Goal: Check status: Check status

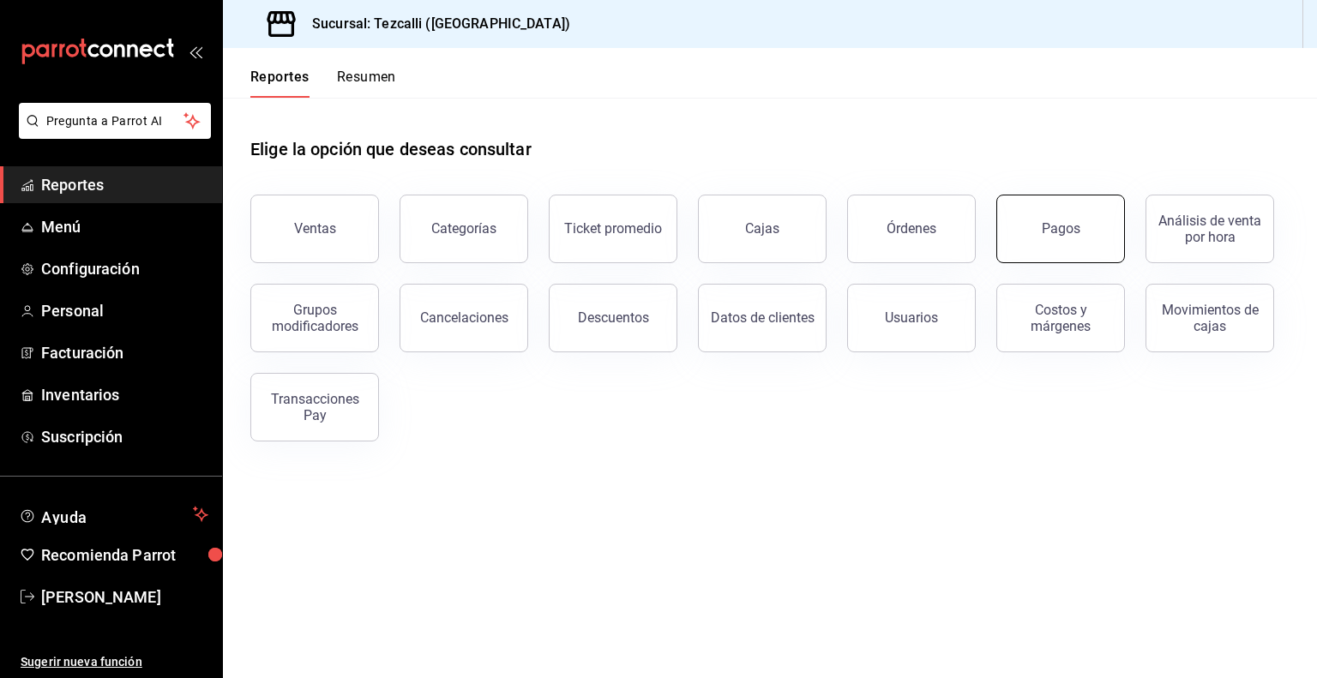
click at [1013, 217] on button "Pagos" at bounding box center [1060, 229] width 129 height 69
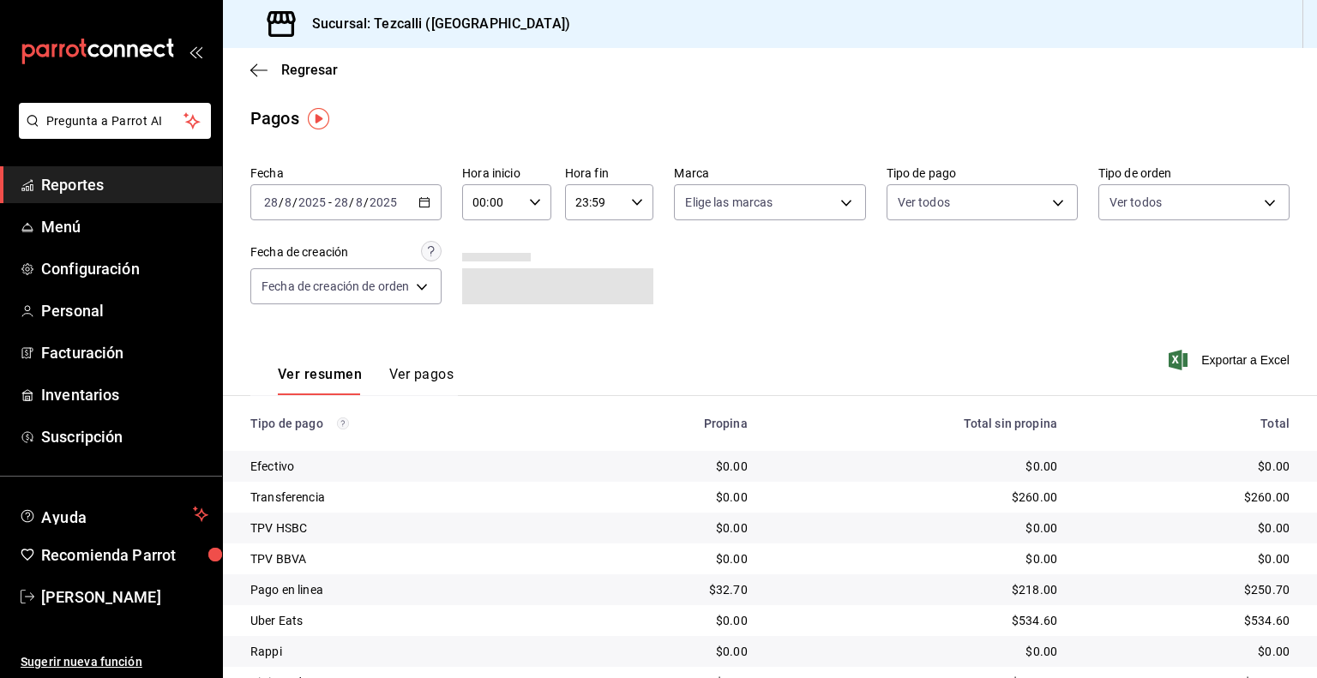
click at [366, 201] on span "/" at bounding box center [365, 202] width 5 height 14
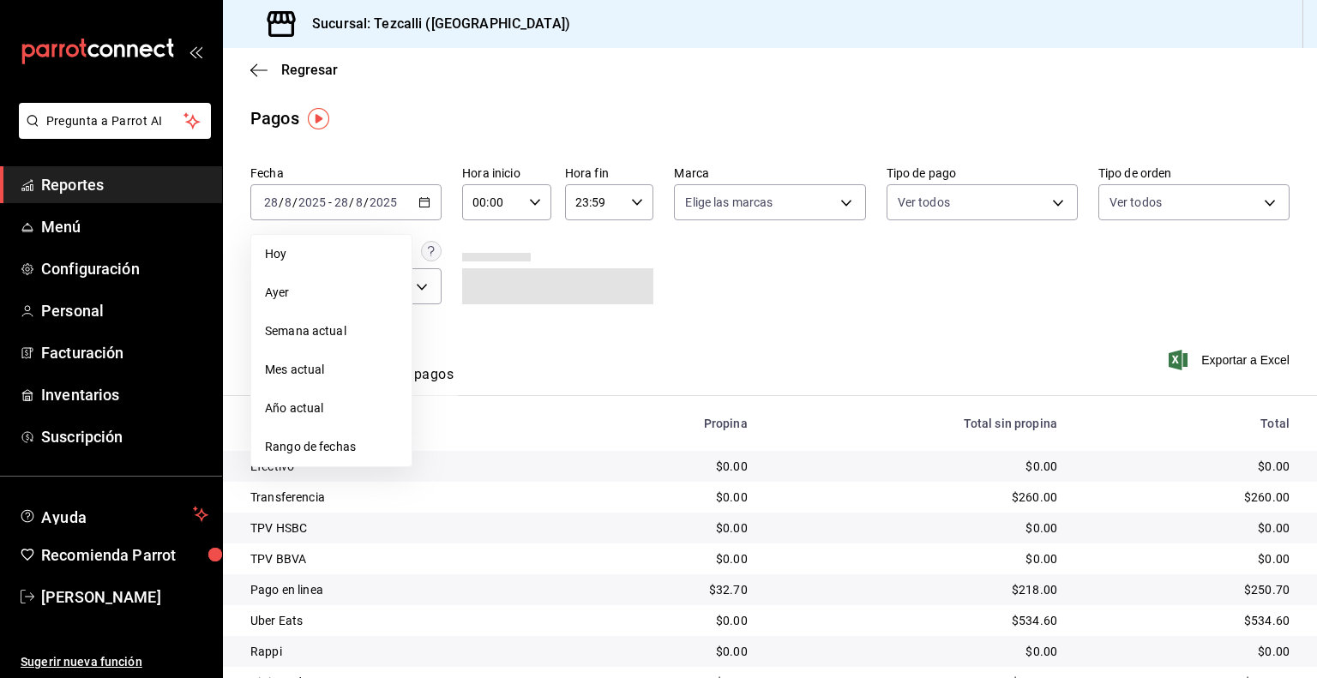
click at [322, 292] on span "Ayer" at bounding box center [331, 293] width 133 height 18
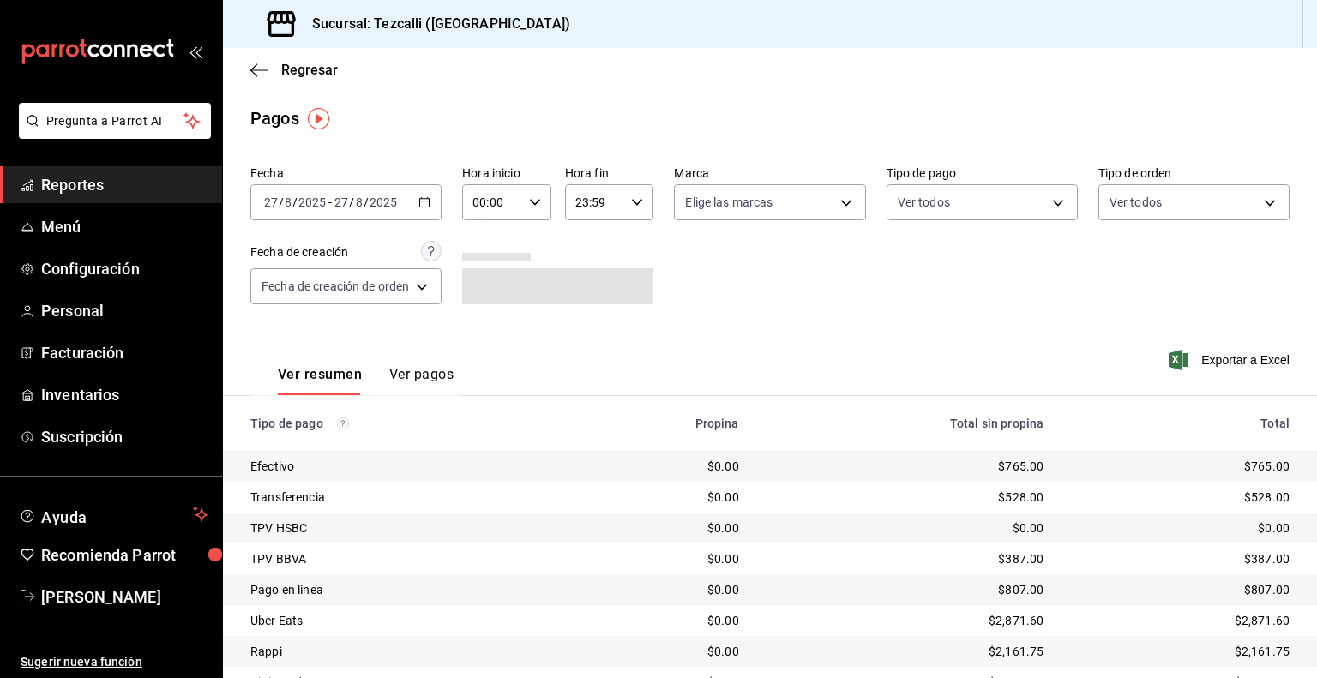
click at [810, 285] on div "Fecha [DATE] [DATE] - [DATE] [DATE] Hora inicio 00:00 Hora inicio Hora fin 23:5…" at bounding box center [769, 242] width 1039 height 166
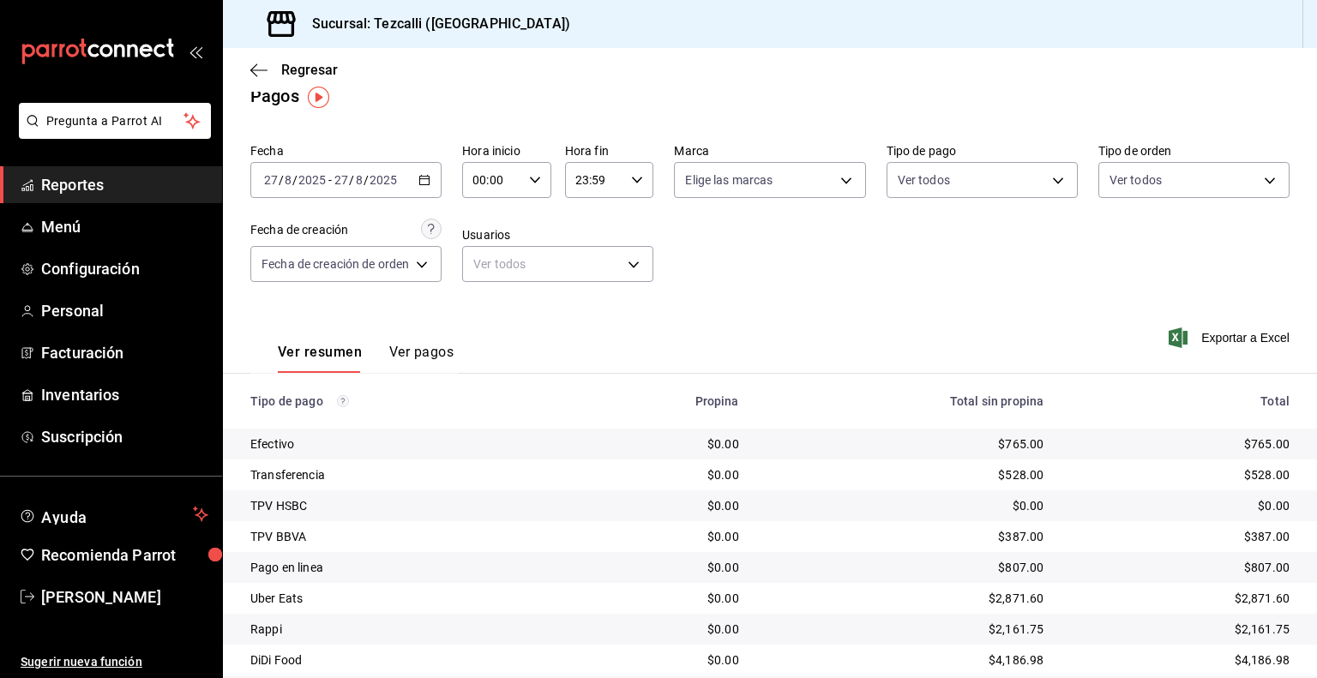
scroll to position [21, 0]
click at [929, 161] on div "Ver todos" at bounding box center [981, 178] width 191 height 43
click at [929, 183] on body "Pregunta a Parrot AI Reportes Menú Configuración Personal Facturación Inventari…" at bounding box center [658, 339] width 1317 height 678
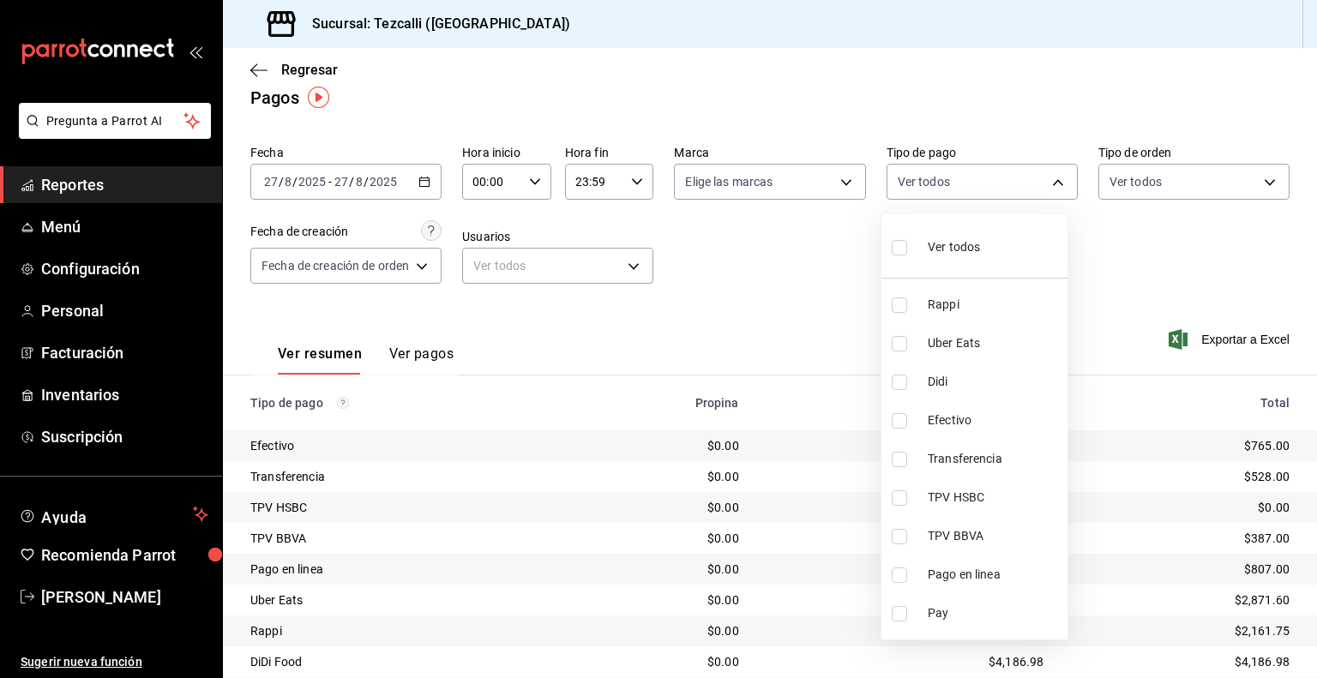
click at [1005, 446] on li "Transferencia" at bounding box center [974, 459] width 186 height 39
type input "15470274-a76f-479a-8ded-c93d0991c247"
checkbox input "true"
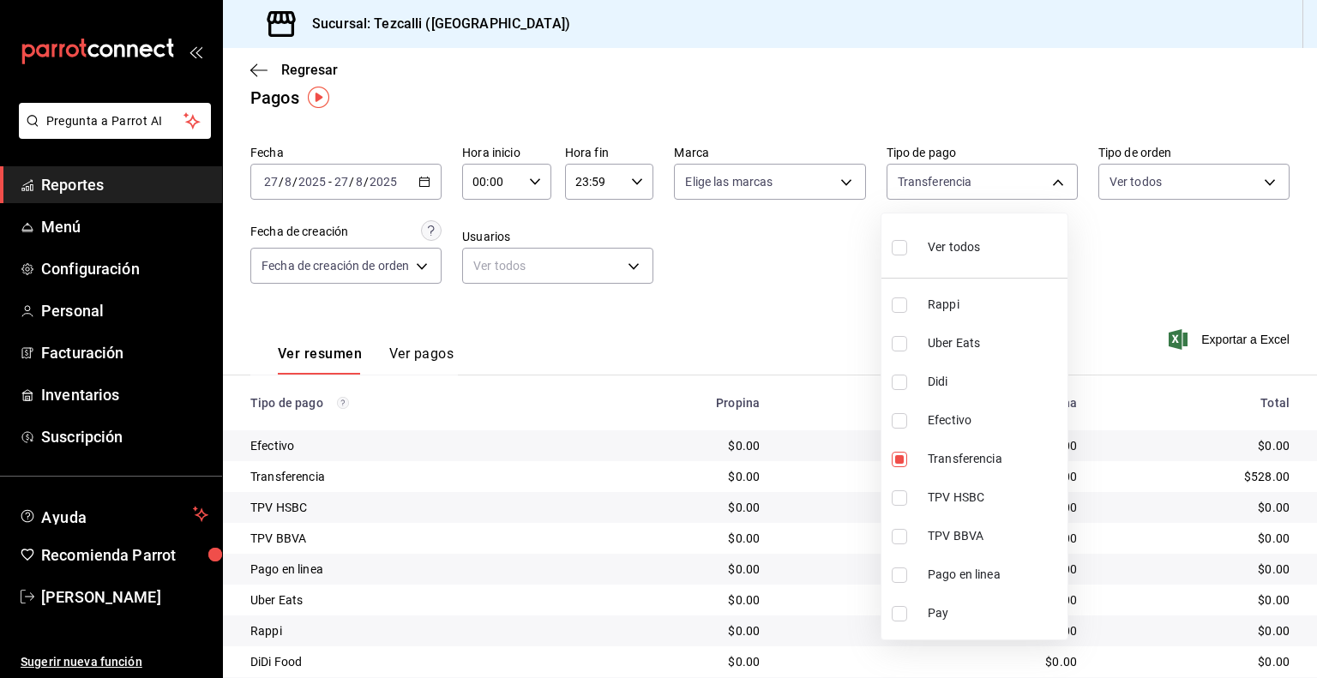
click at [468, 321] on div at bounding box center [658, 339] width 1317 height 678
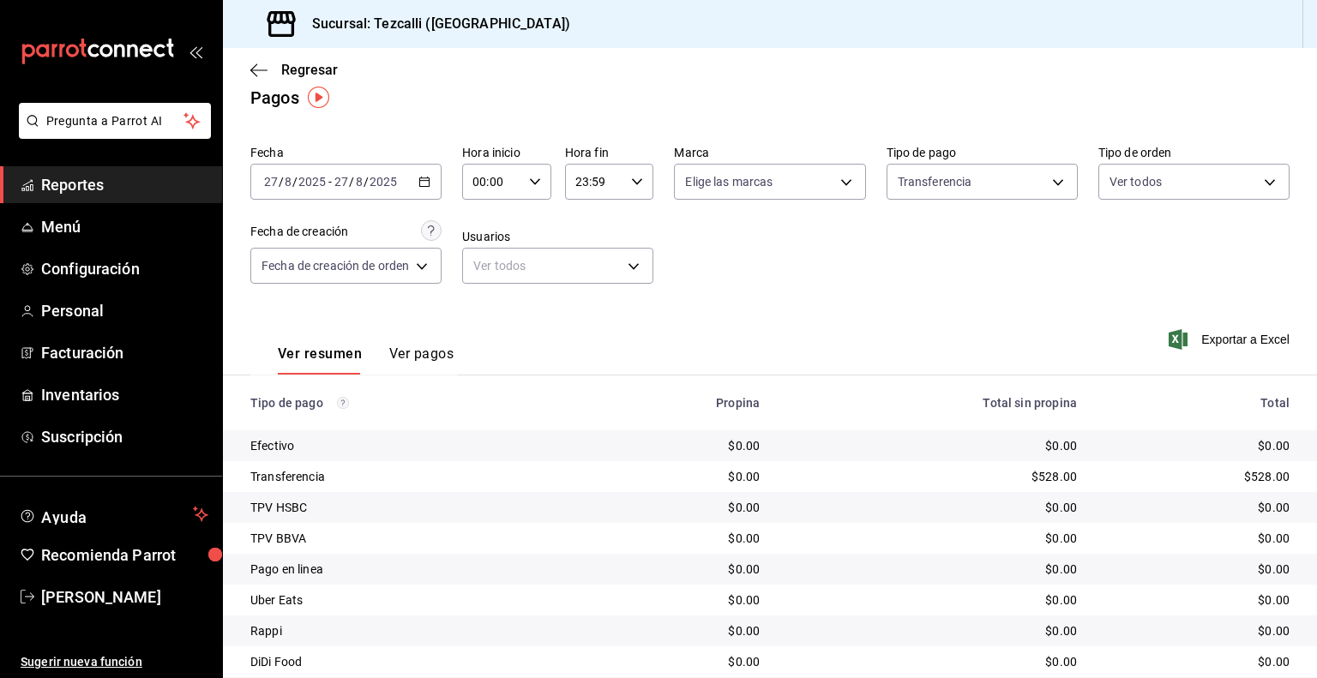
click at [435, 352] on button "Ver pagos" at bounding box center [421, 359] width 64 height 29
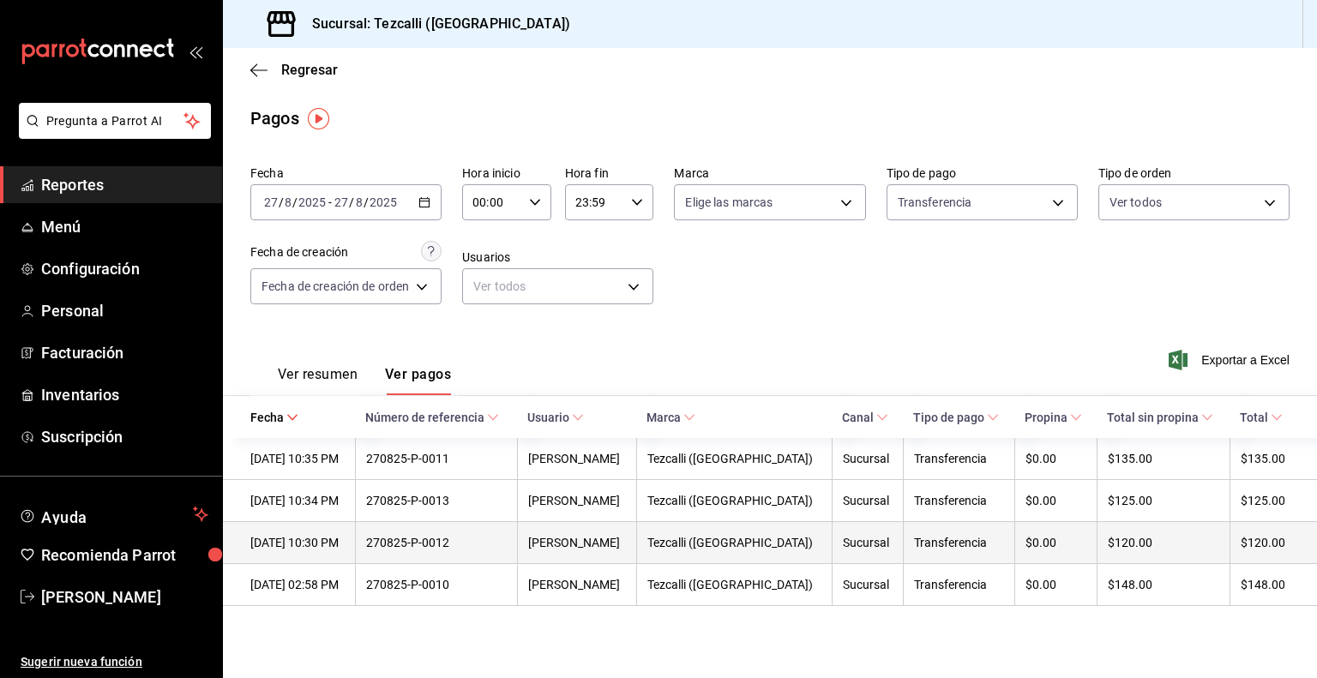
click at [843, 544] on div "Sucursal" at bounding box center [868, 543] width 50 height 14
click at [352, 534] on th "[DATE] 10:30 PM" at bounding box center [289, 543] width 132 height 42
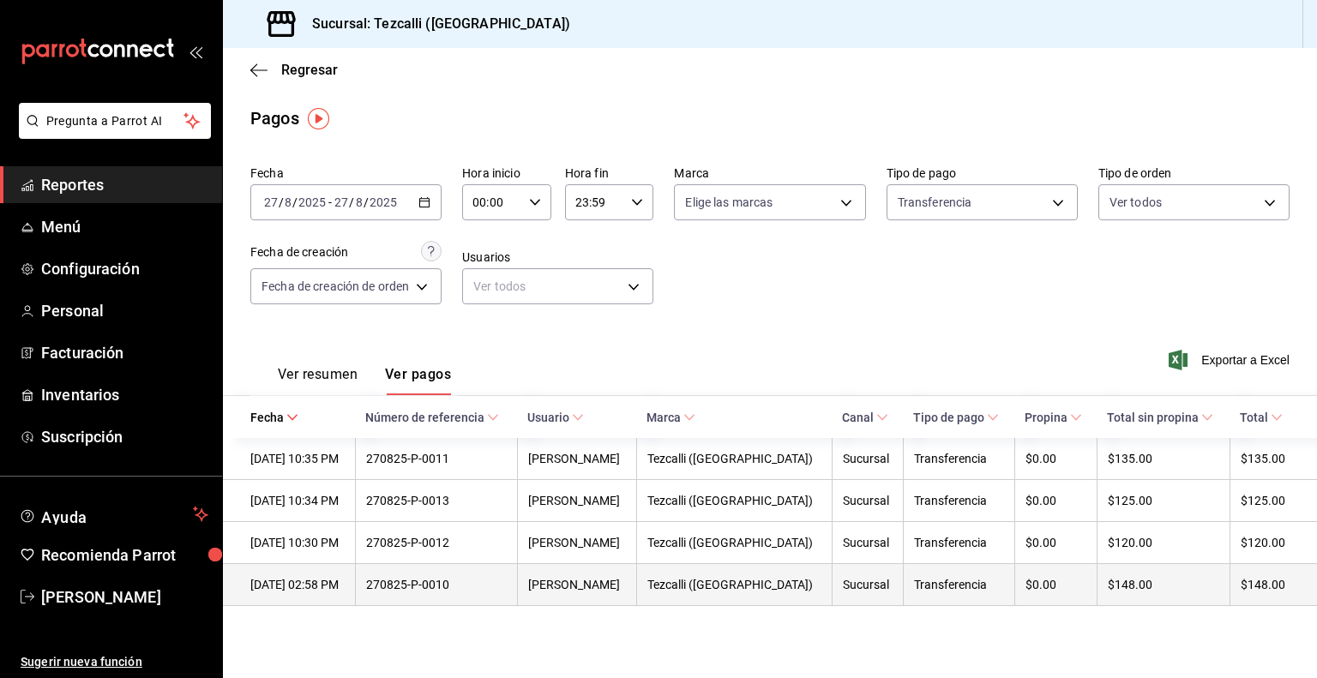
click at [517, 572] on th "270825-P-0010" at bounding box center [436, 585] width 162 height 42
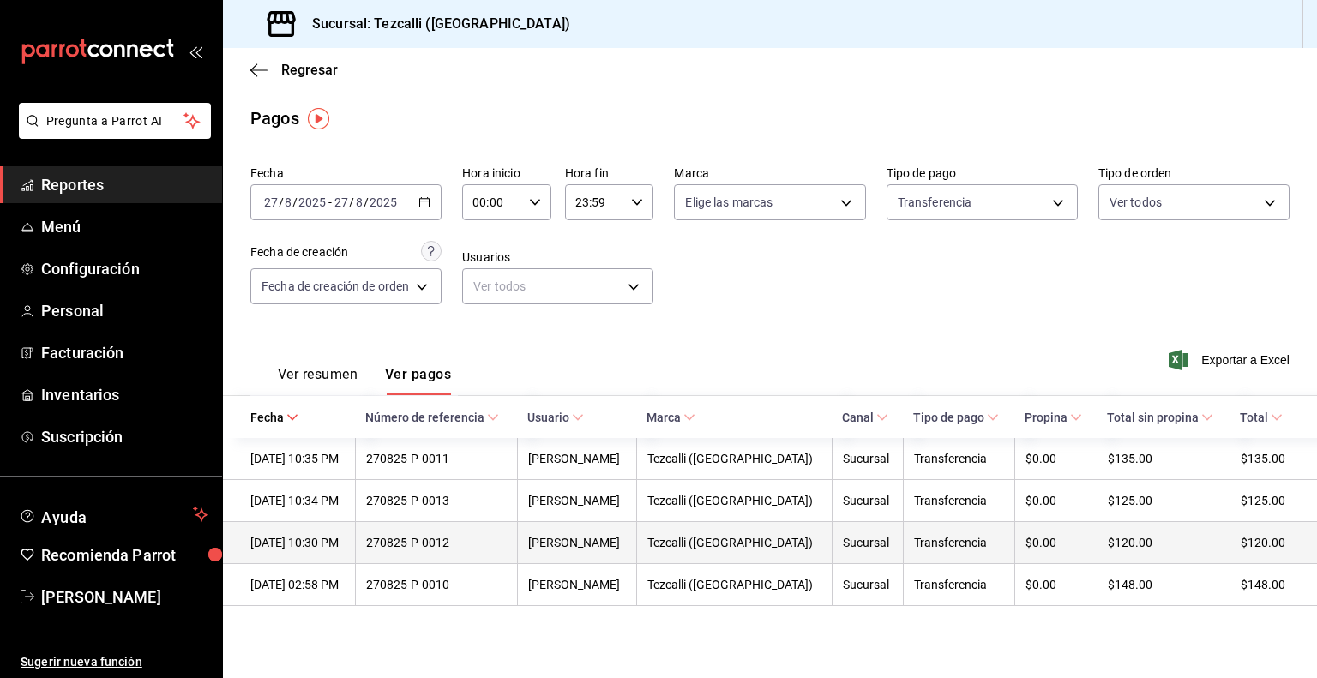
click at [517, 555] on th "270825-P-0012" at bounding box center [436, 543] width 162 height 42
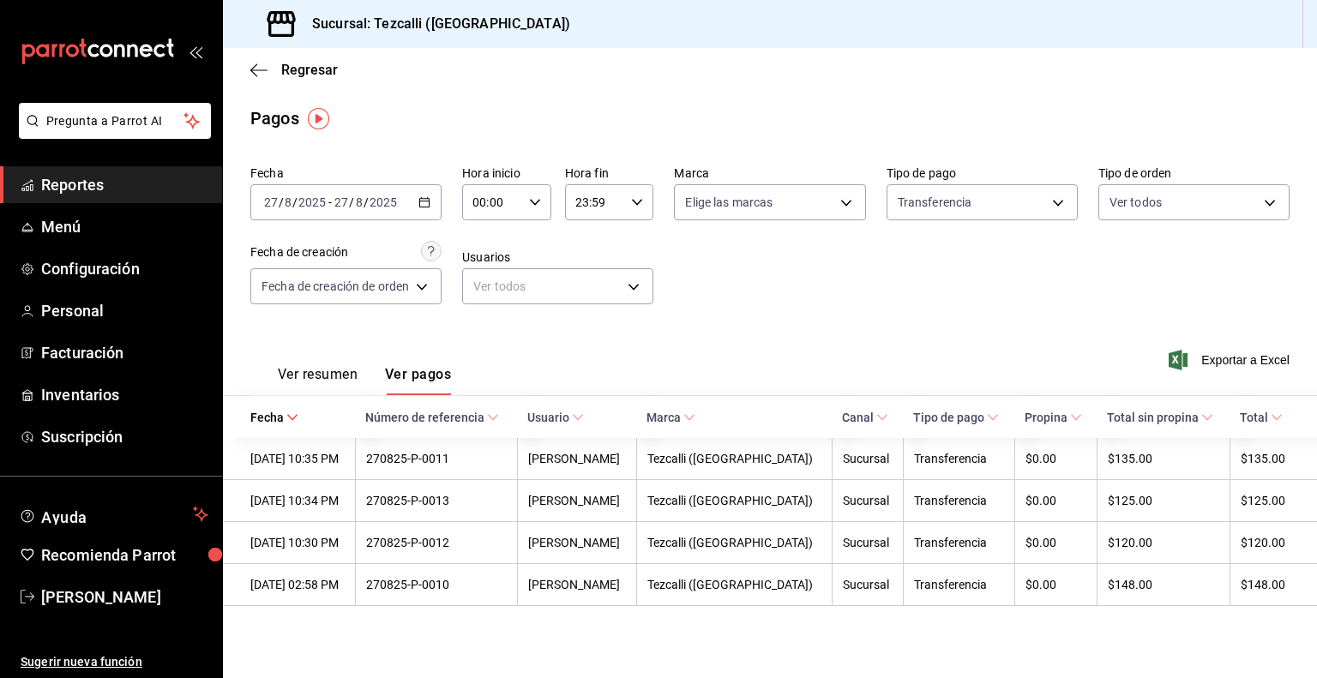
click at [168, 184] on span "Reportes" at bounding box center [124, 184] width 167 height 23
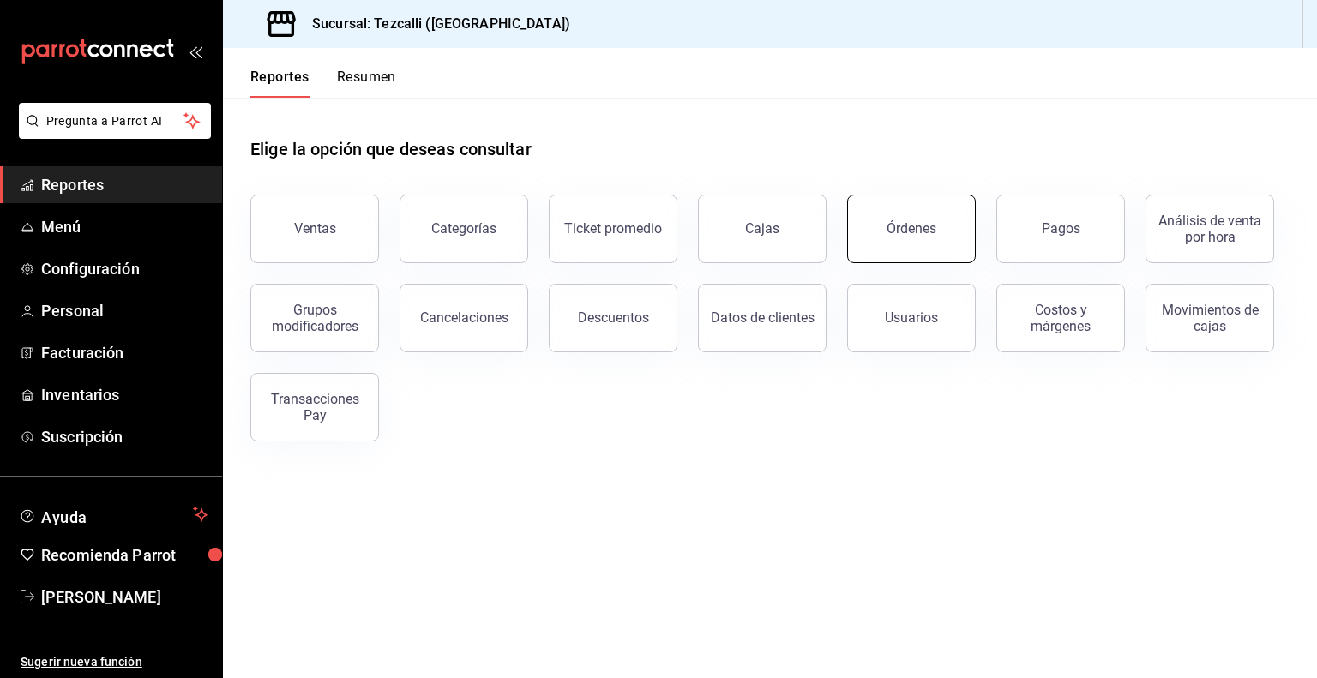
click at [929, 248] on button "Órdenes" at bounding box center [911, 229] width 129 height 69
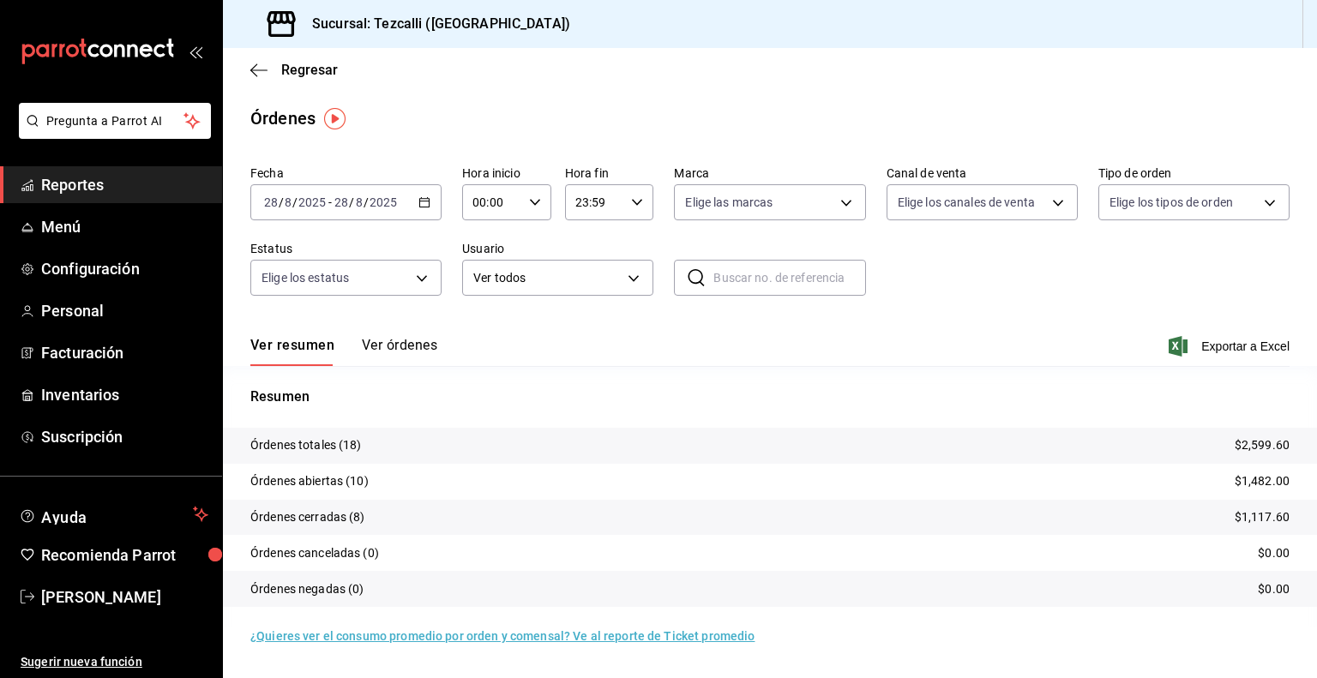
click at [359, 201] on input "8" at bounding box center [359, 202] width 9 height 14
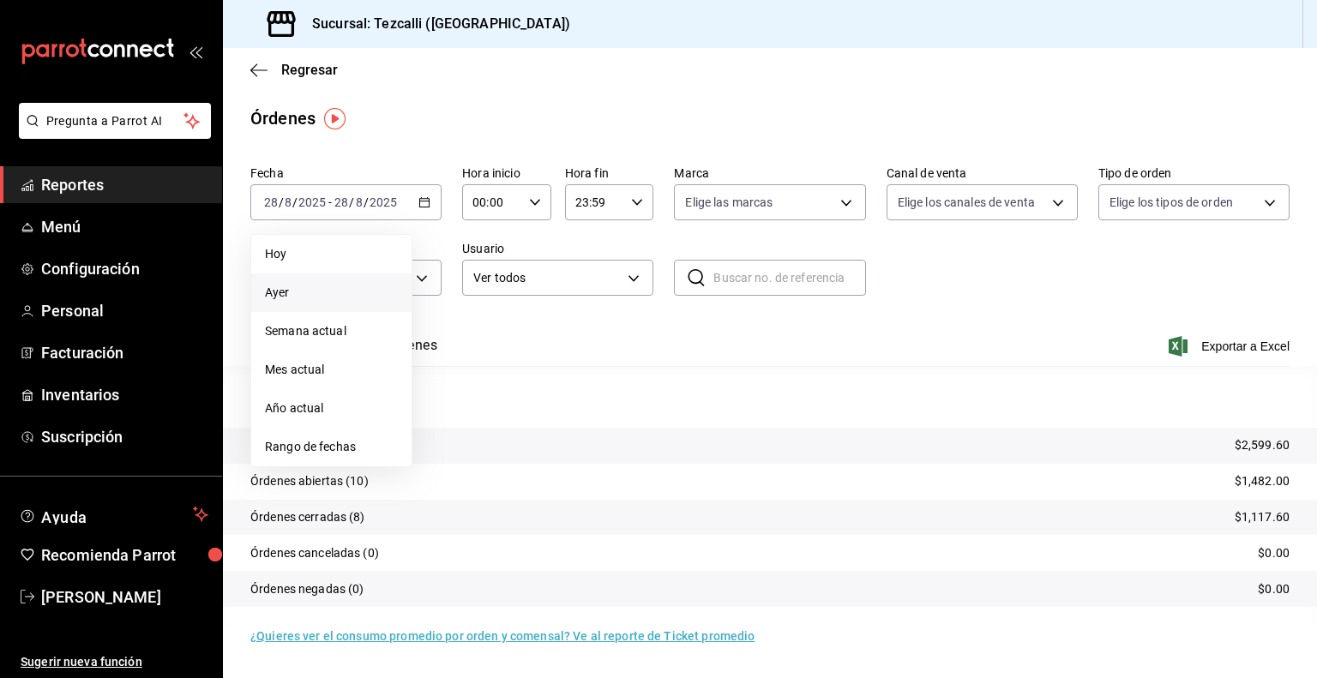
click at [303, 291] on span "Ayer" at bounding box center [331, 293] width 133 height 18
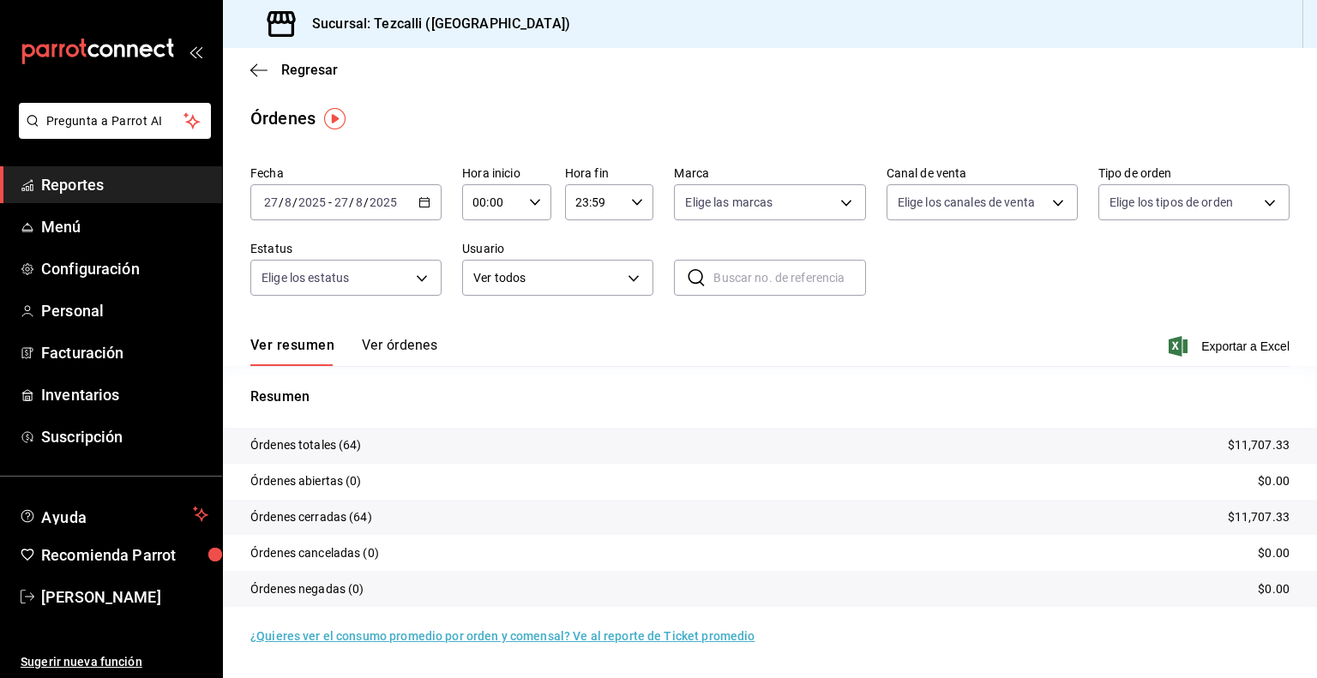
click at [378, 345] on button "Ver órdenes" at bounding box center [399, 351] width 75 height 29
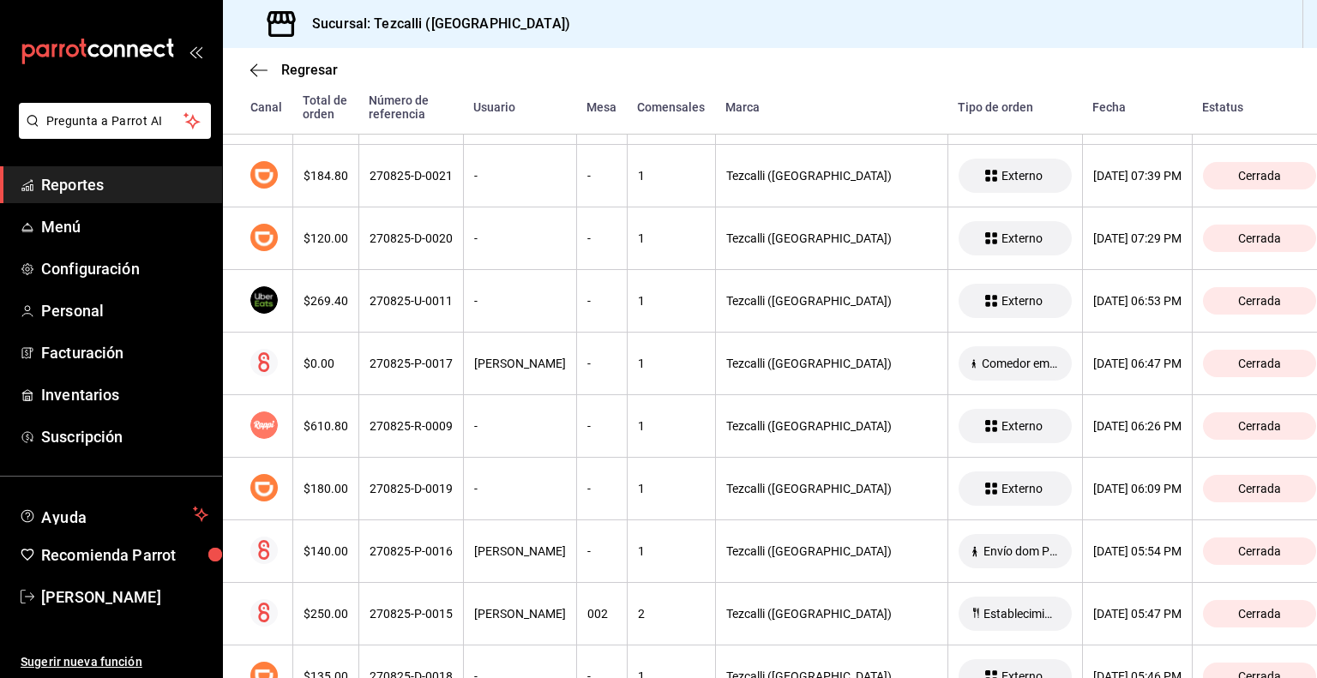
scroll to position [1688, 0]
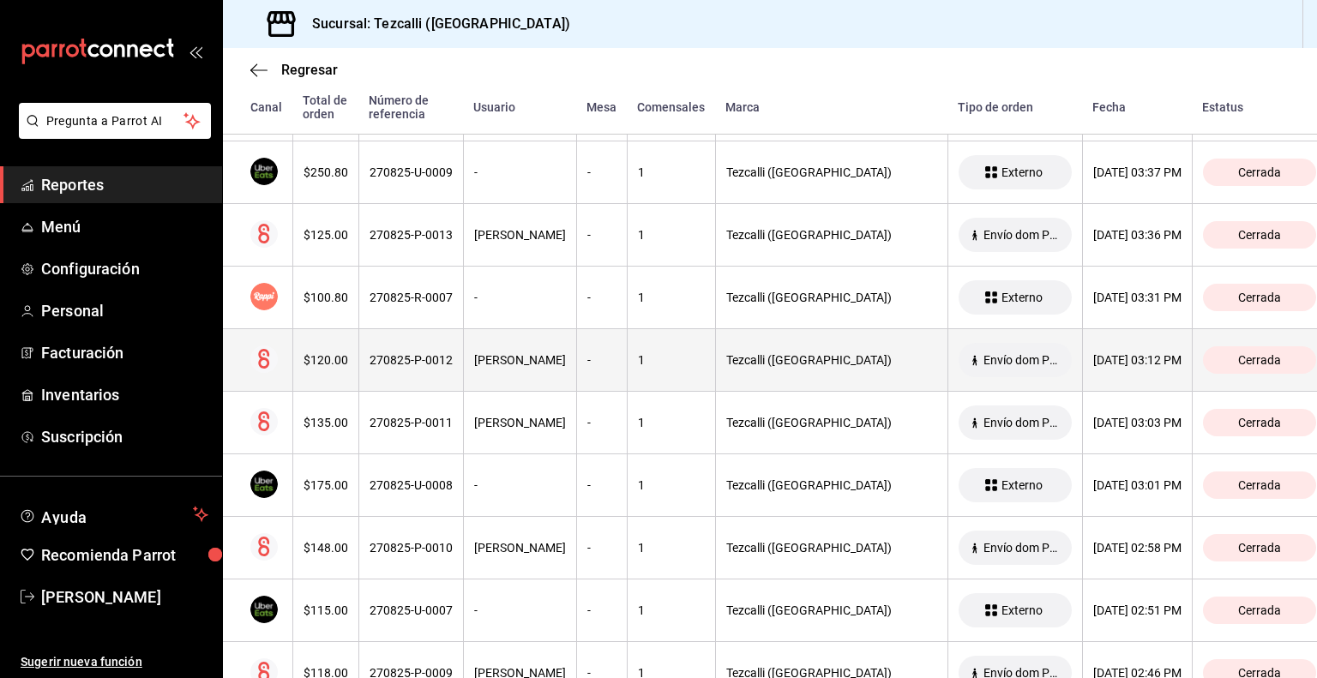
click at [1117, 359] on div "[DATE] 03:12 PM" at bounding box center [1137, 360] width 88 height 14
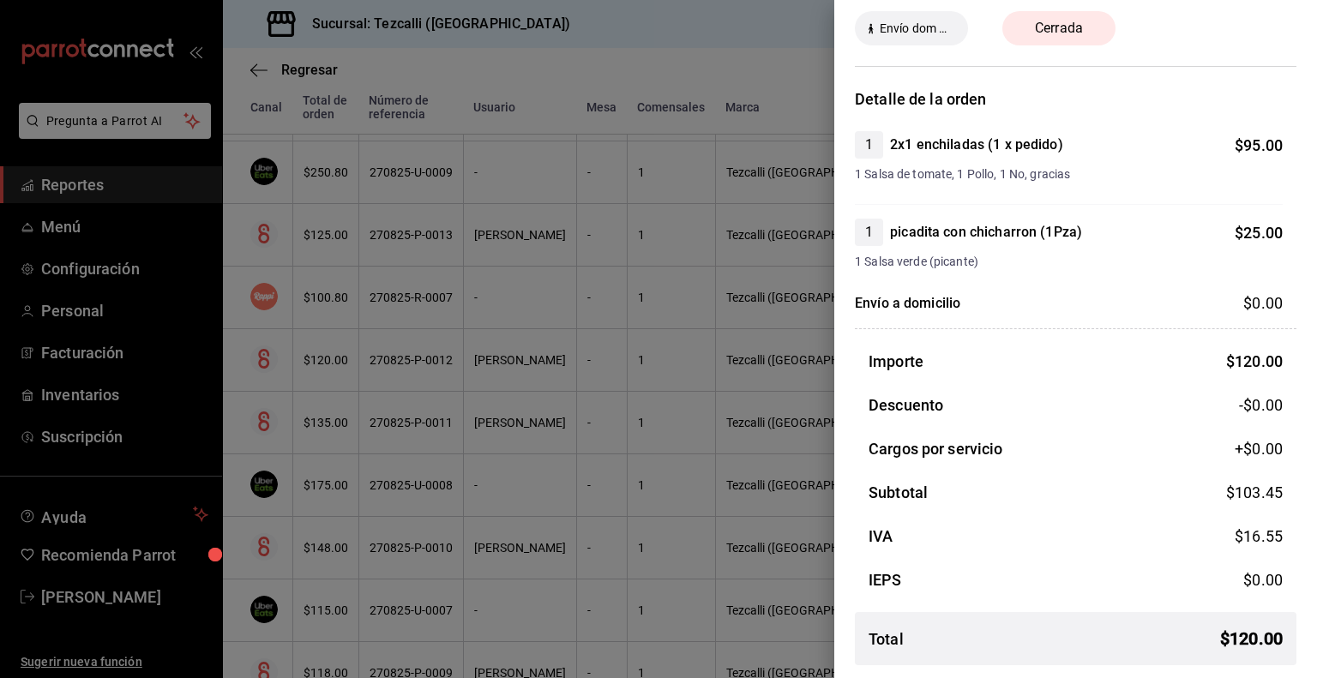
scroll to position [0, 0]
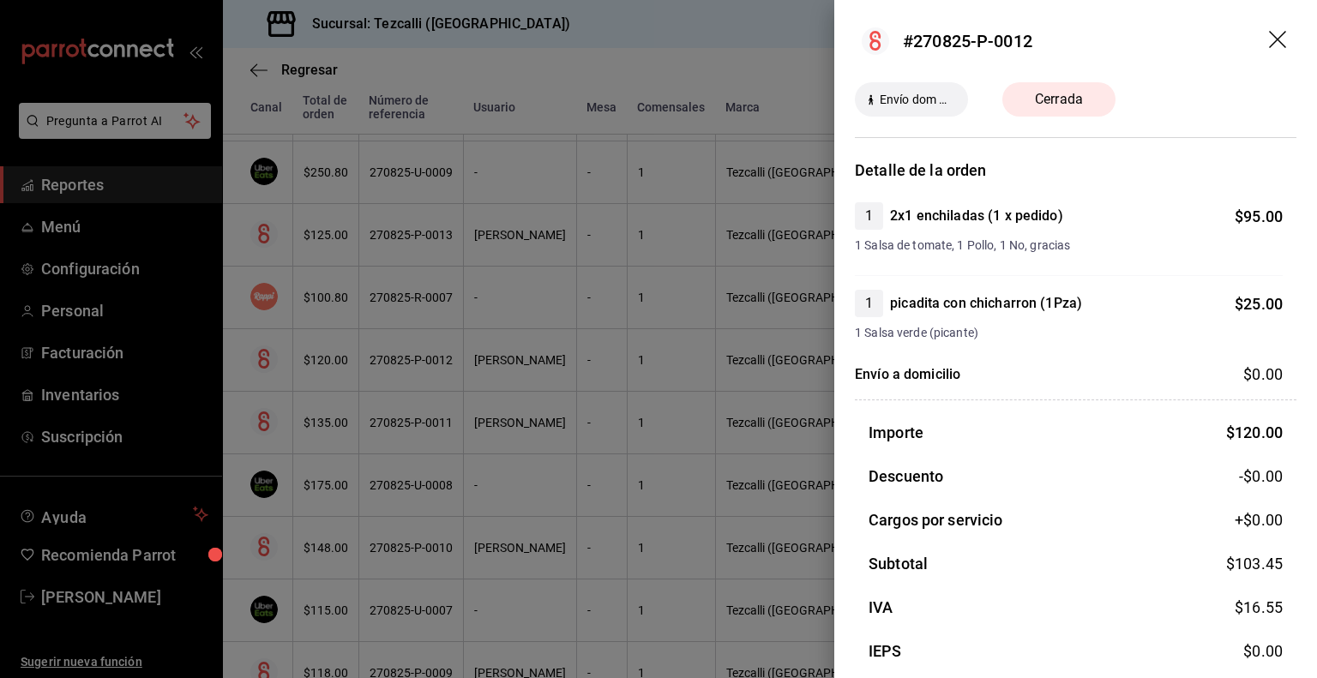
click at [682, 287] on div at bounding box center [658, 339] width 1317 height 678
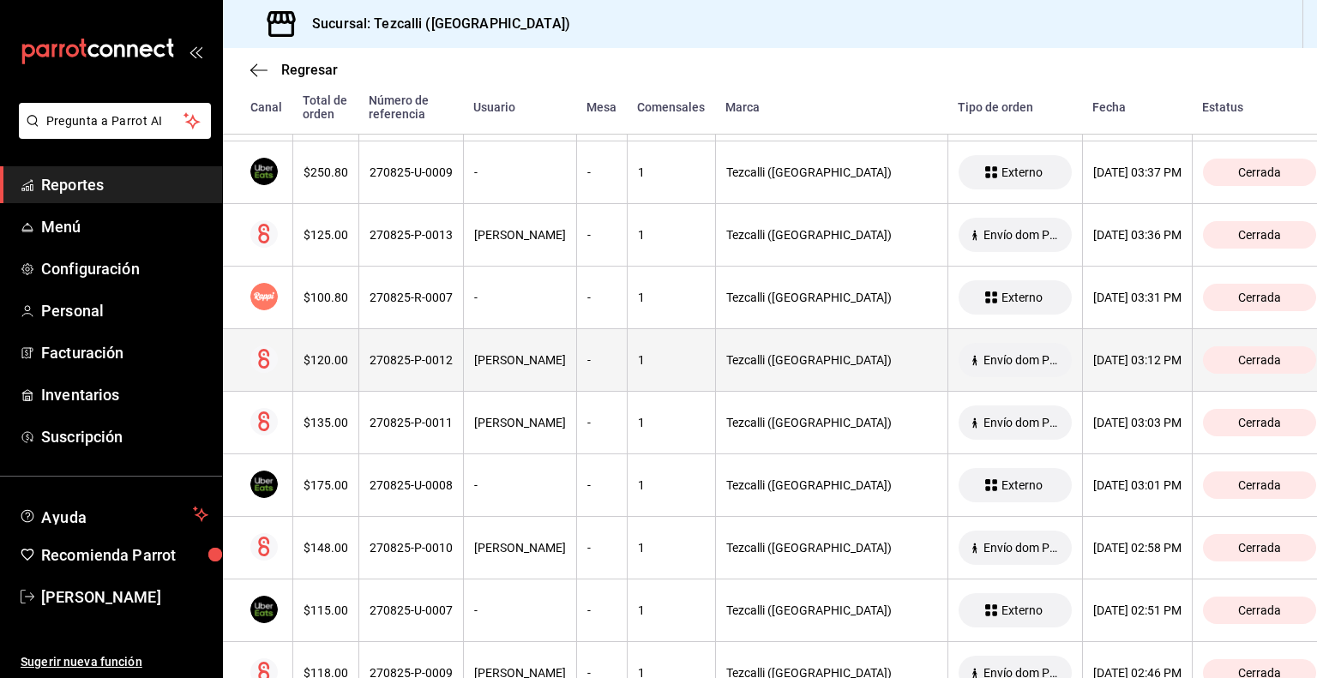
click at [730, 350] on th "Tezcalli ([GEOGRAPHIC_DATA])" at bounding box center [831, 360] width 232 height 63
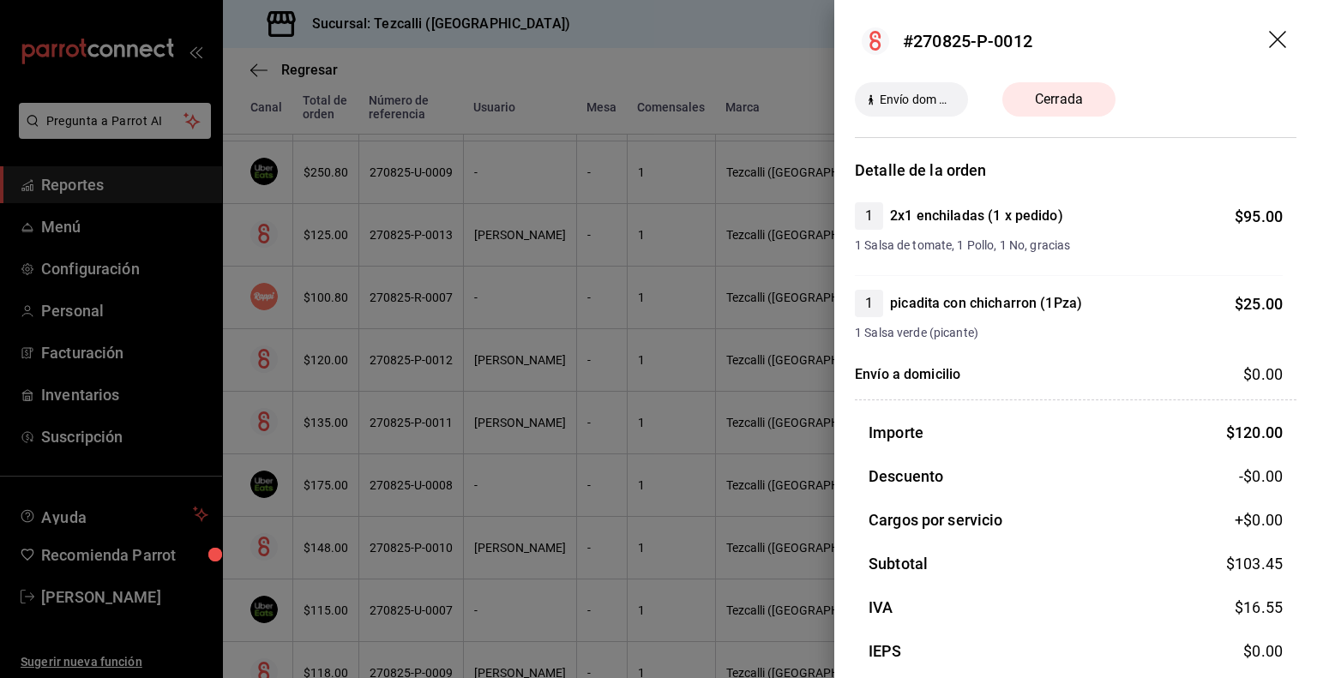
click at [573, 222] on div at bounding box center [658, 339] width 1317 height 678
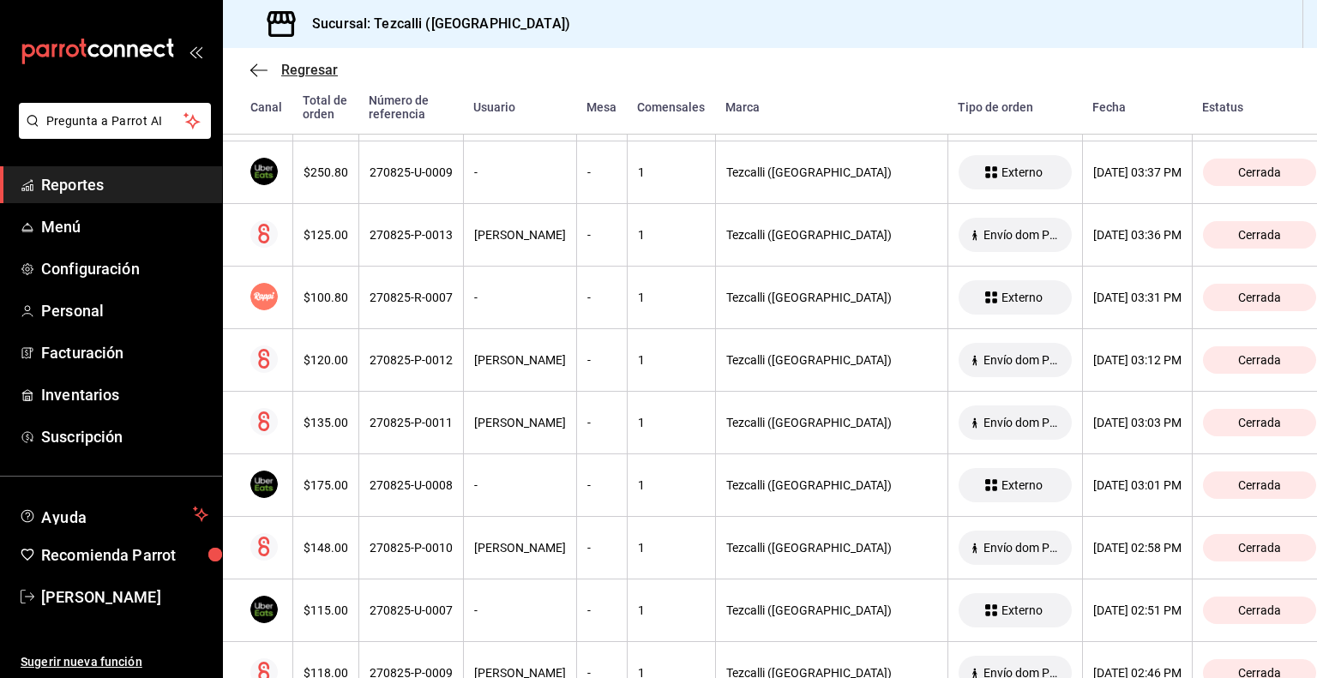
click at [273, 68] on span "Regresar" at bounding box center [293, 70] width 87 height 16
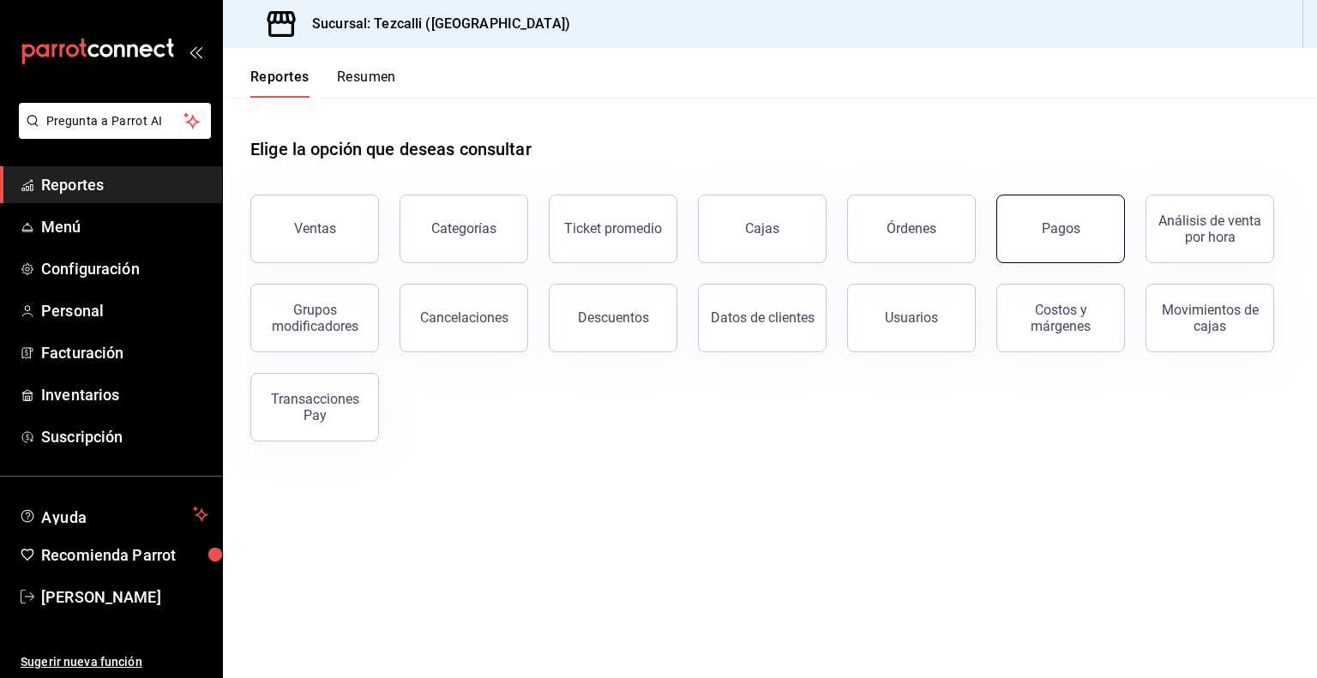
click at [1035, 238] on button "Pagos" at bounding box center [1060, 229] width 129 height 69
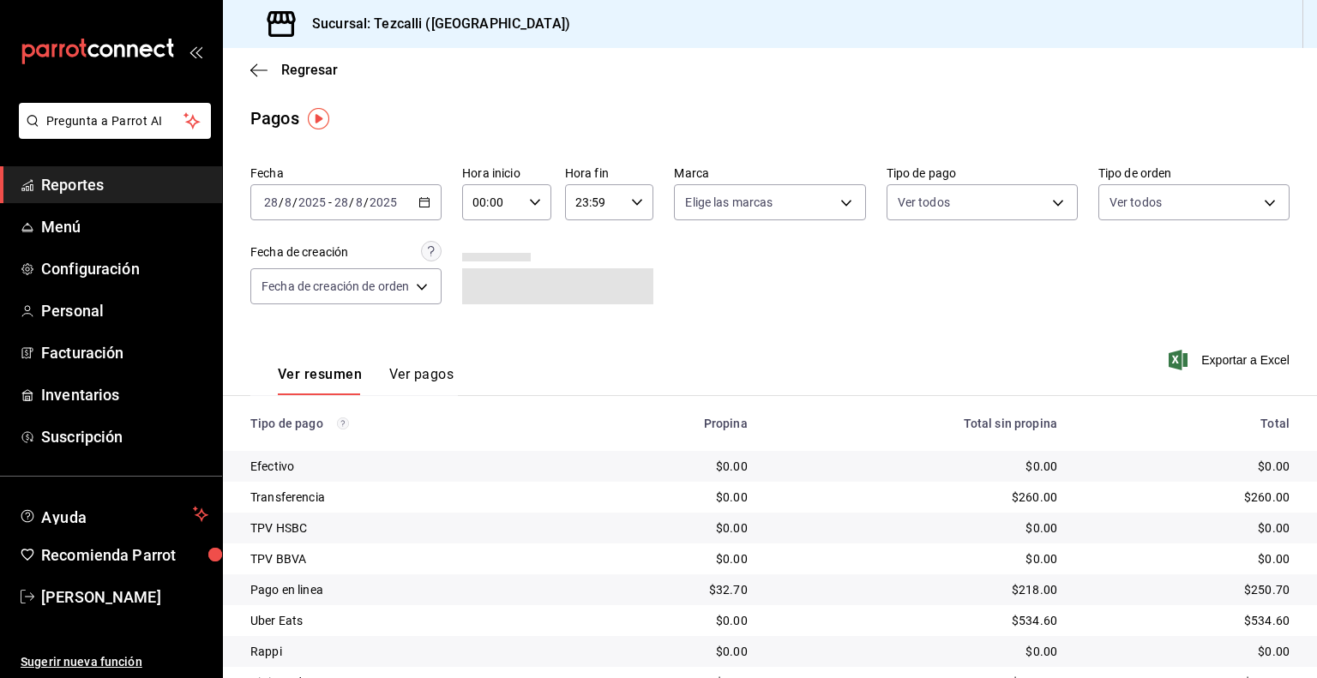
click at [396, 201] on input "2025" at bounding box center [383, 202] width 29 height 14
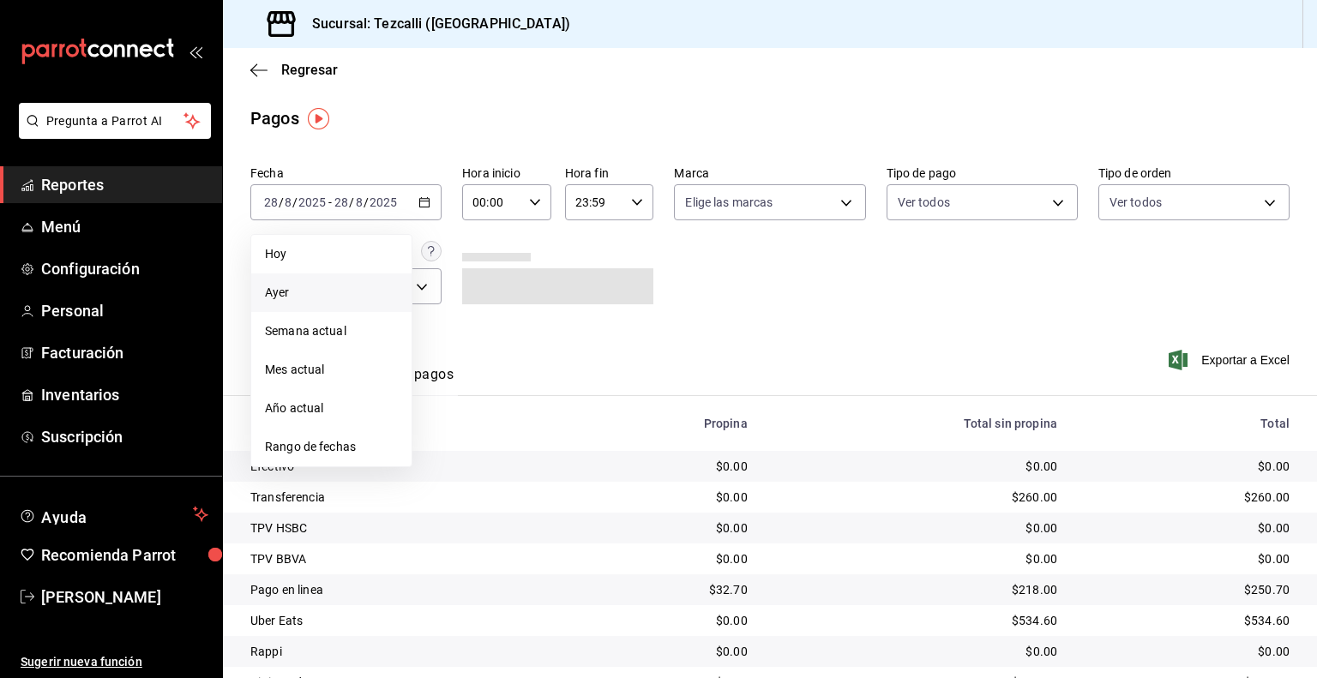
click at [360, 291] on span "Ayer" at bounding box center [331, 293] width 133 height 18
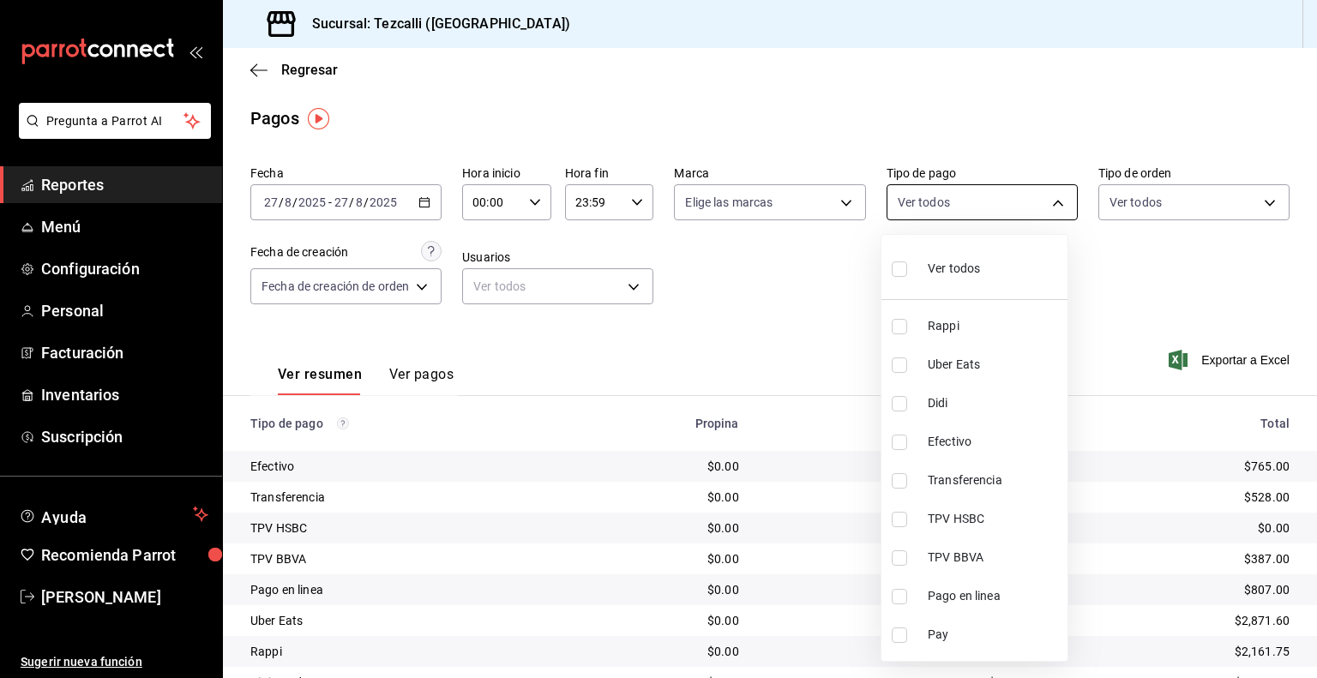
click at [1011, 201] on body "Pregunta a Parrot AI Reportes Menú Configuración Personal Facturación Inventari…" at bounding box center [658, 339] width 1317 height 678
click at [961, 595] on span "Pago en linea" at bounding box center [993, 596] width 133 height 18
type input "4f630870-b400-4caf-828e-d89d0c94fcb0"
checkbox input "true"
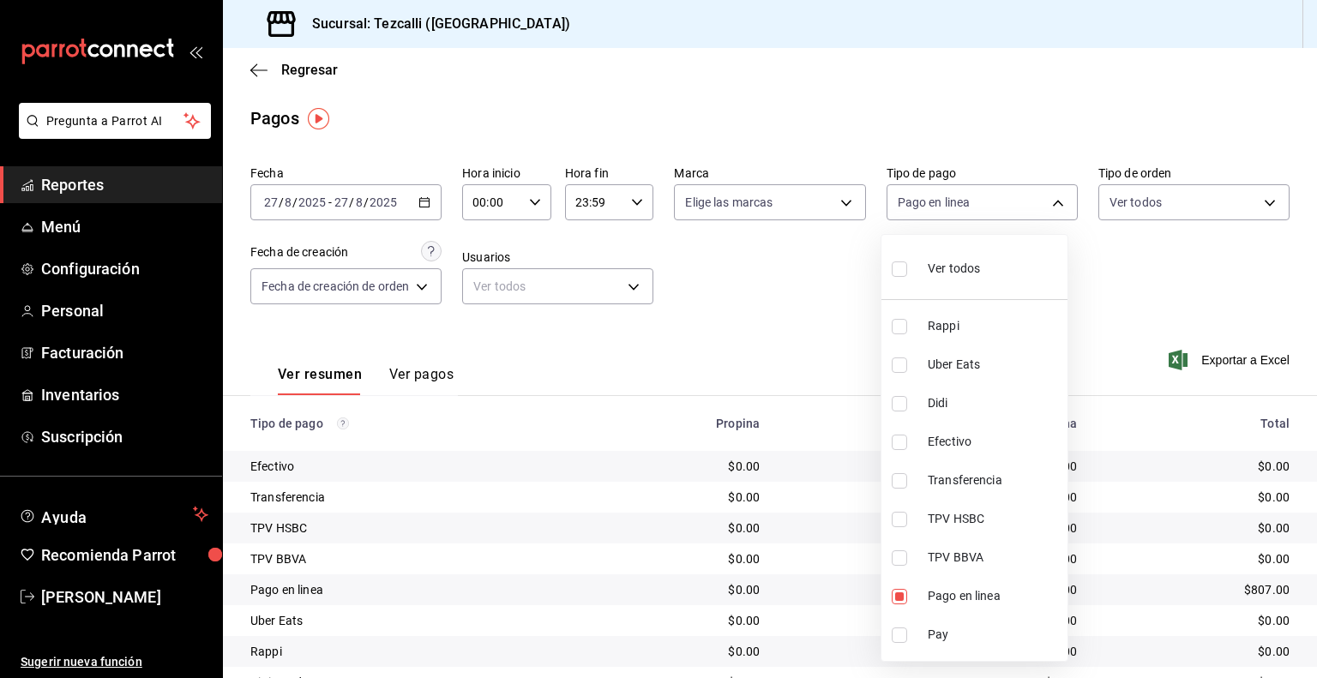
click at [792, 309] on div at bounding box center [658, 339] width 1317 height 678
click at [901, 184] on body "Pregunta a Parrot AI Reportes Menú Configuración Personal Facturación Inventari…" at bounding box center [658, 339] width 1317 height 678
click at [994, 479] on span "Transferencia" at bounding box center [993, 480] width 133 height 18
type input "4f630870-b400-4caf-828e-d89d0c94fcb0,15470274-a76f-479a-8ded-c93d0991c247"
checkbox input "true"
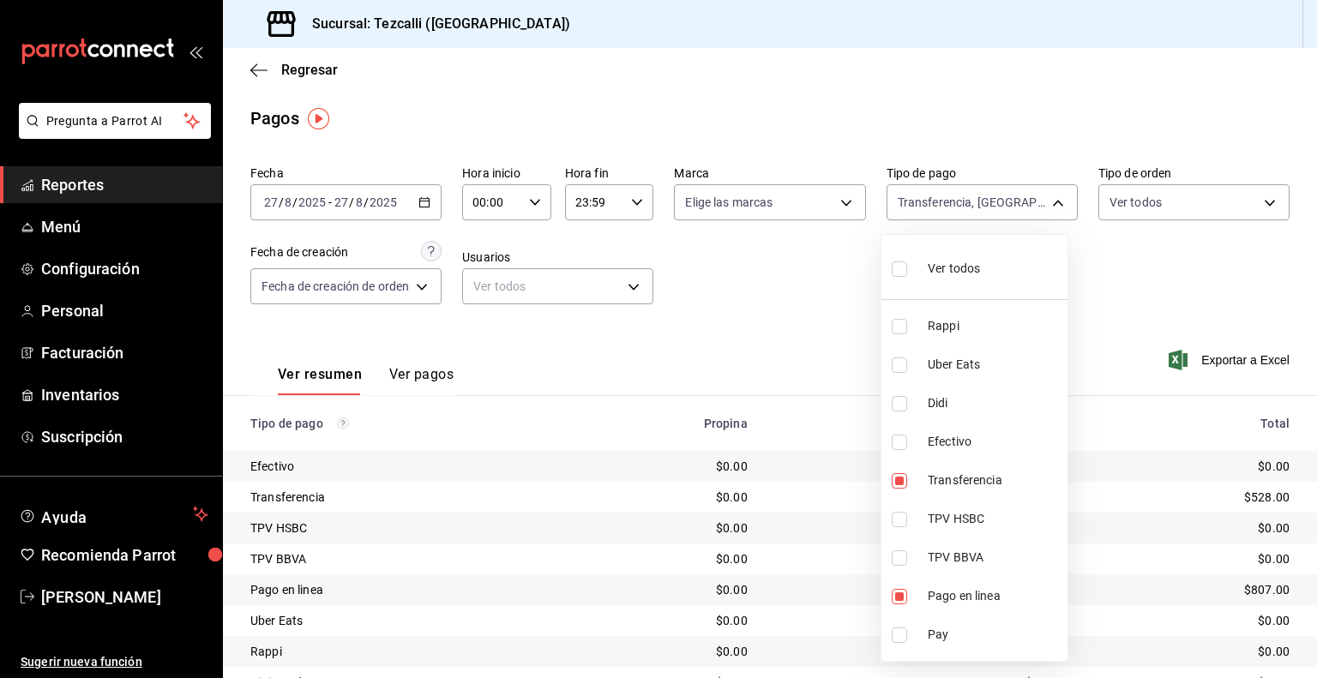
click at [745, 332] on div at bounding box center [658, 339] width 1317 height 678
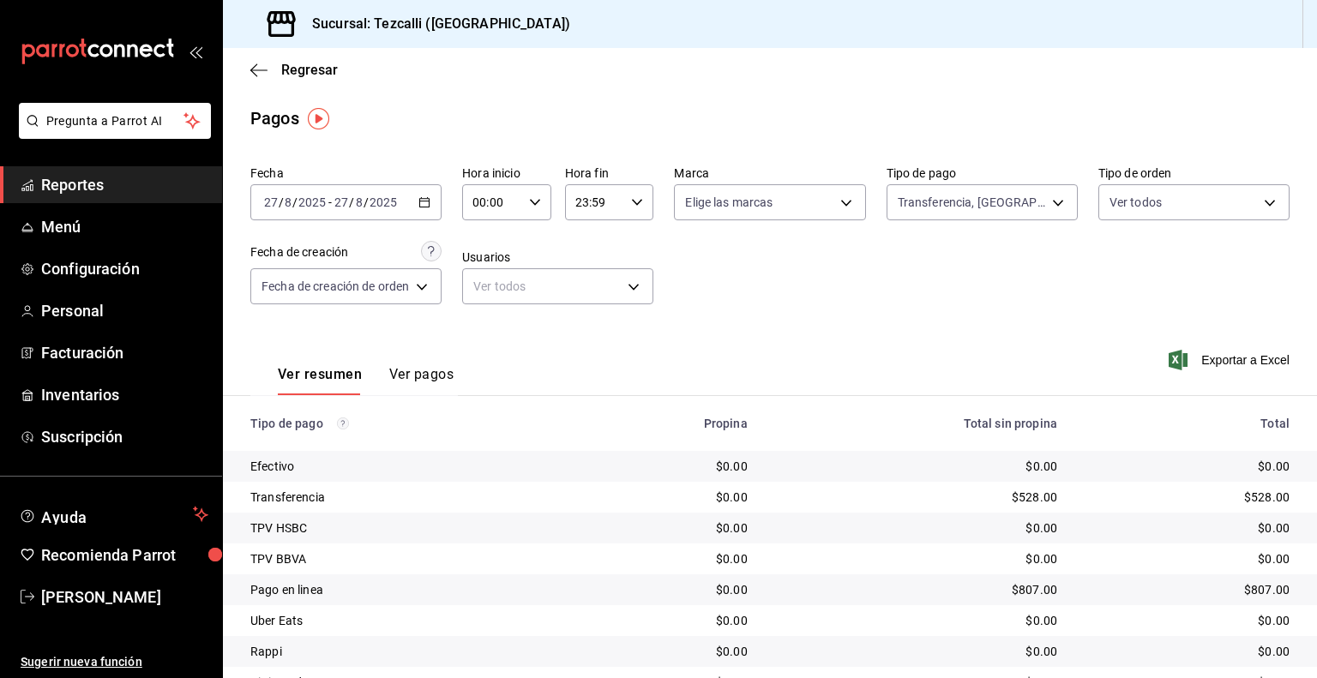
click at [184, 169] on link "Reportes" at bounding box center [111, 184] width 222 height 37
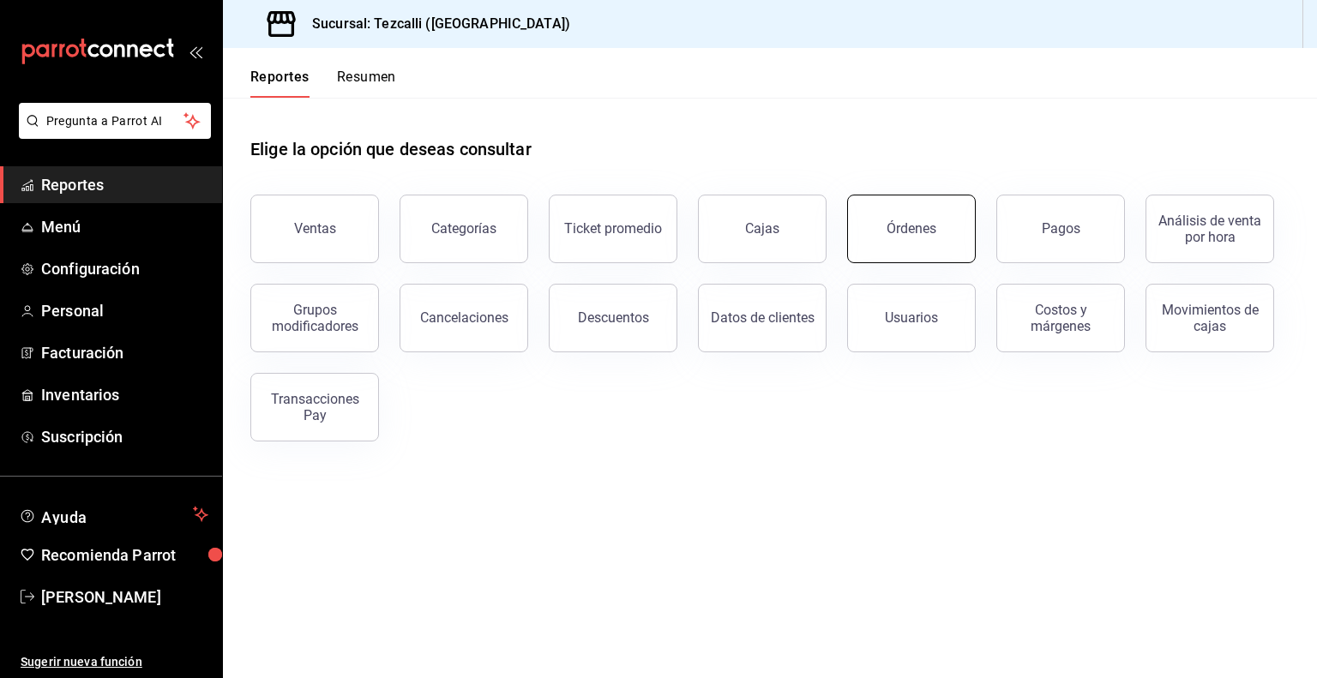
click at [939, 237] on button "Órdenes" at bounding box center [911, 229] width 129 height 69
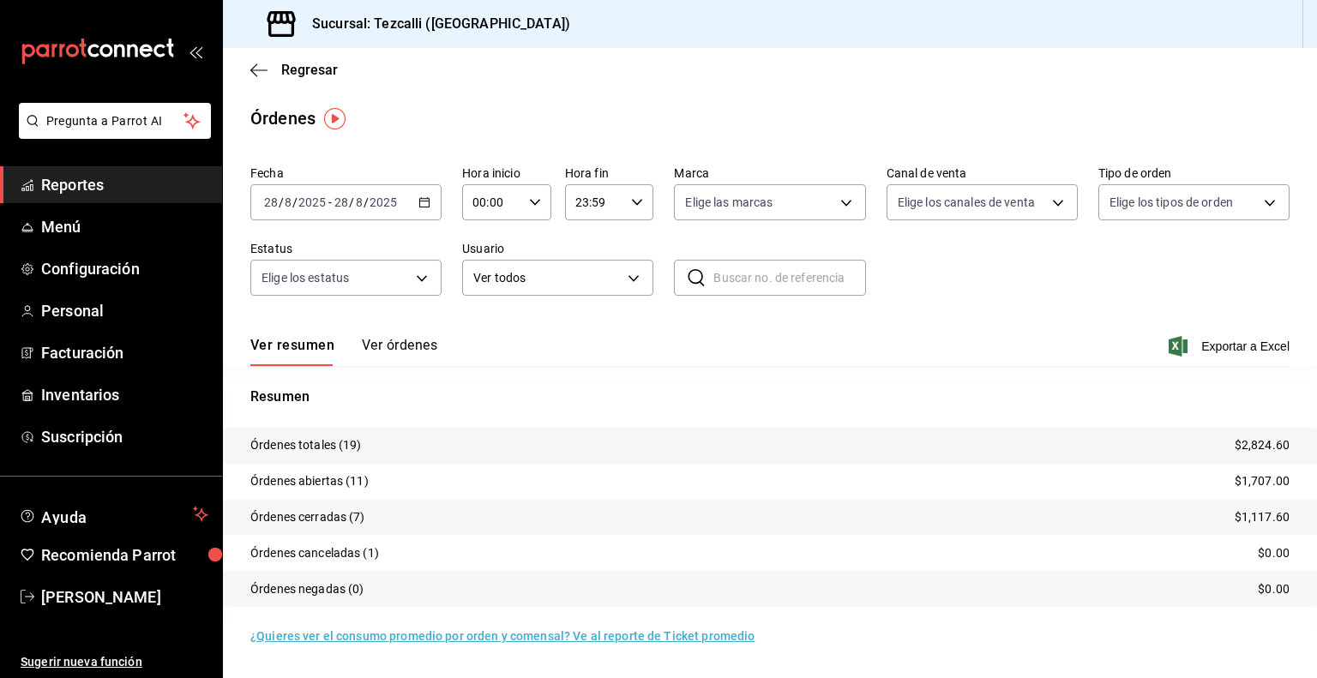
click at [402, 353] on button "Ver órdenes" at bounding box center [399, 351] width 75 height 29
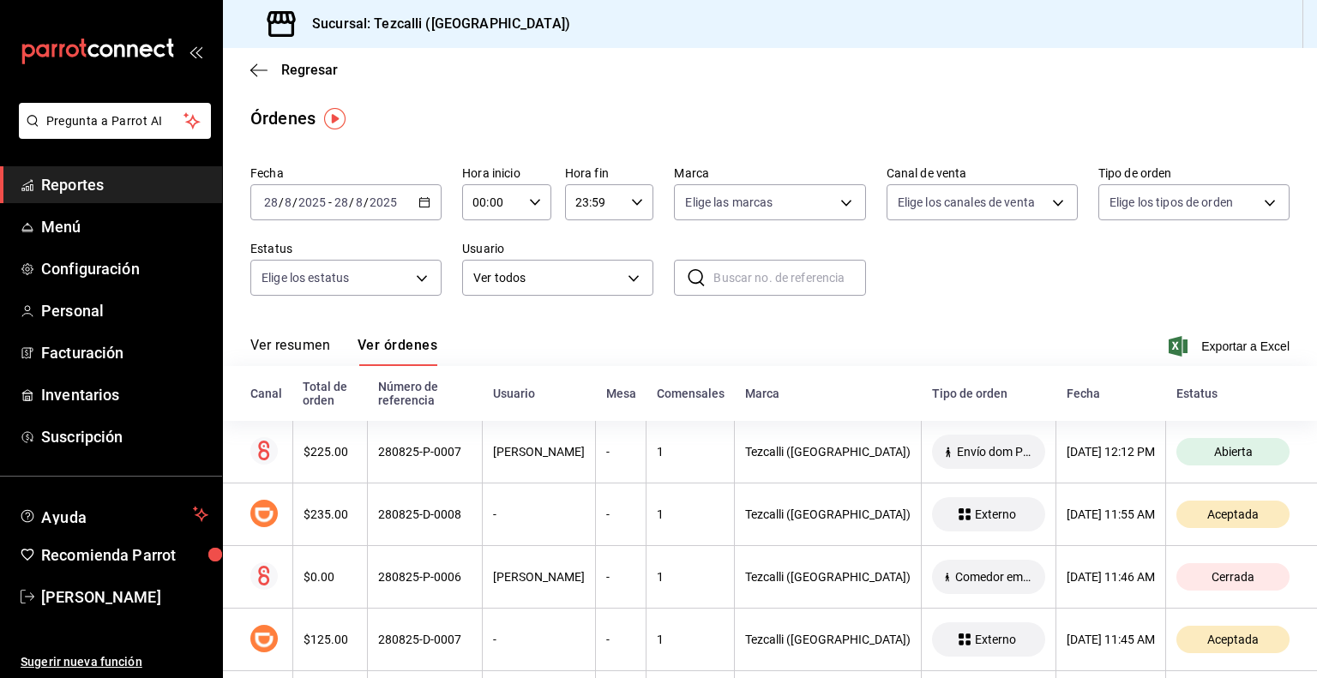
click at [309, 346] on button "Ver resumen" at bounding box center [290, 351] width 80 height 29
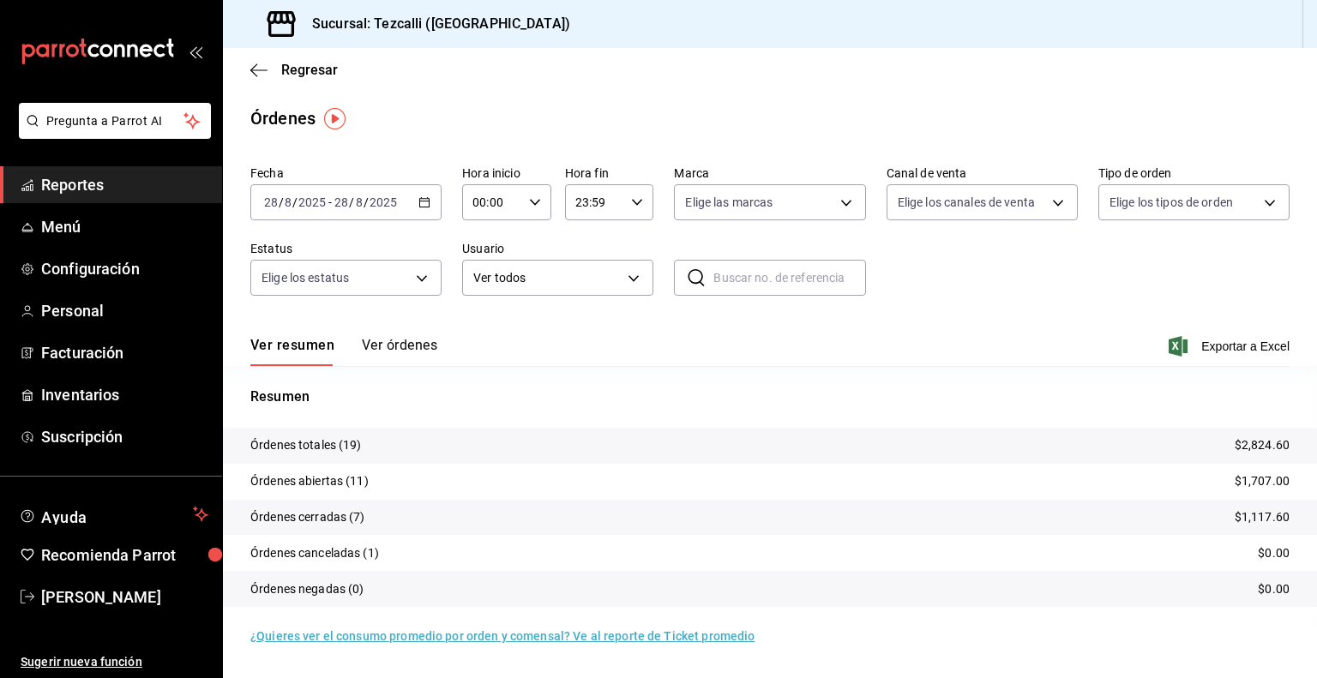
click at [393, 351] on button "Ver órdenes" at bounding box center [399, 351] width 75 height 29
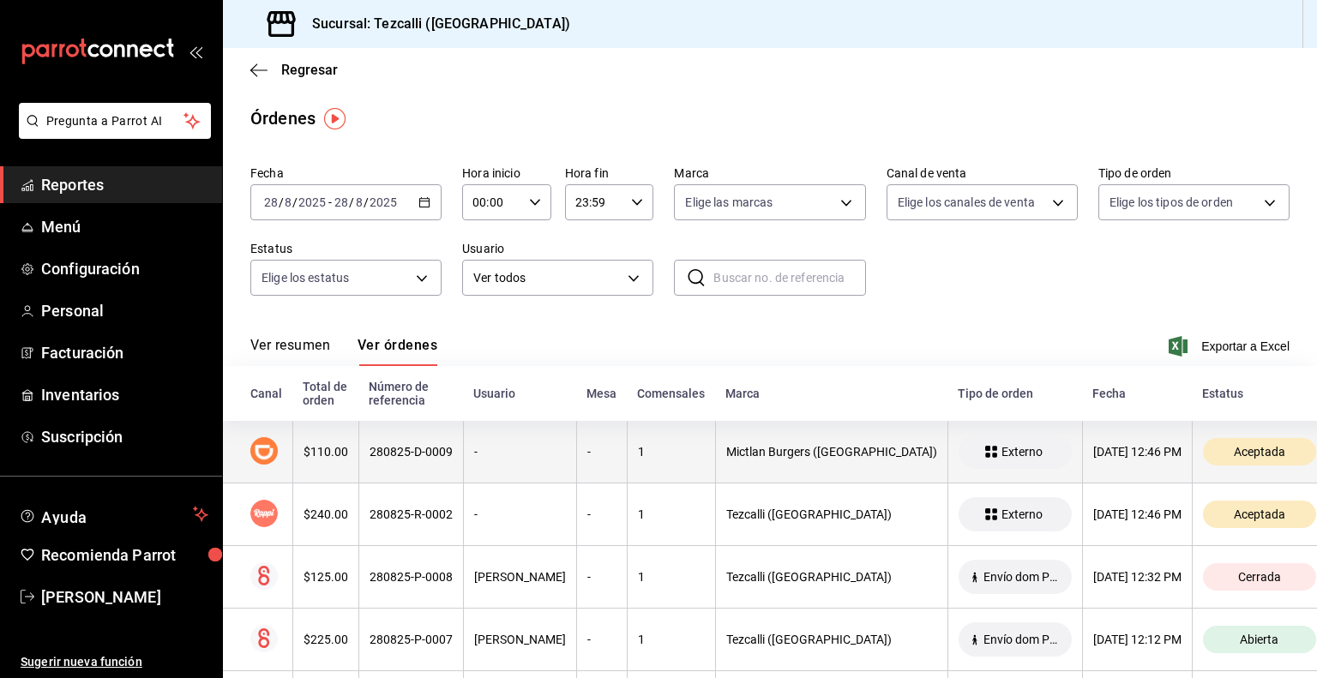
click at [473, 436] on th "-" at bounding box center [519, 452] width 113 height 63
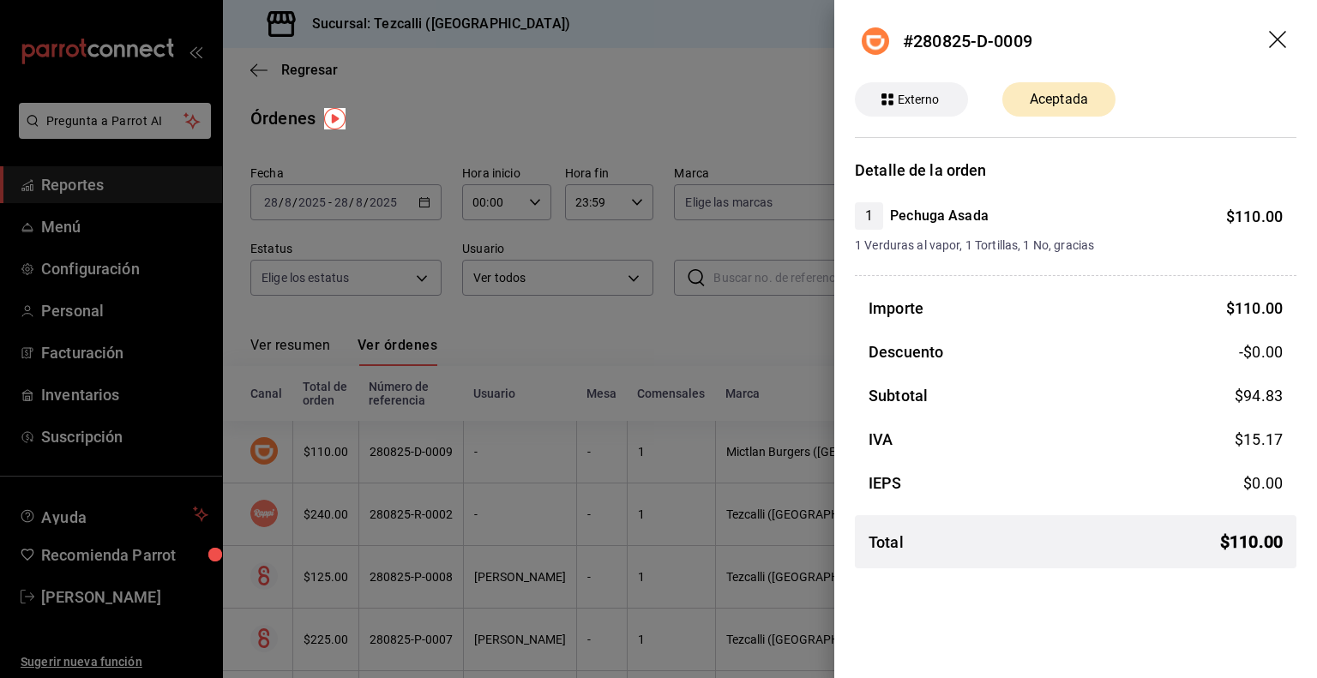
click at [473, 436] on div at bounding box center [658, 339] width 1317 height 678
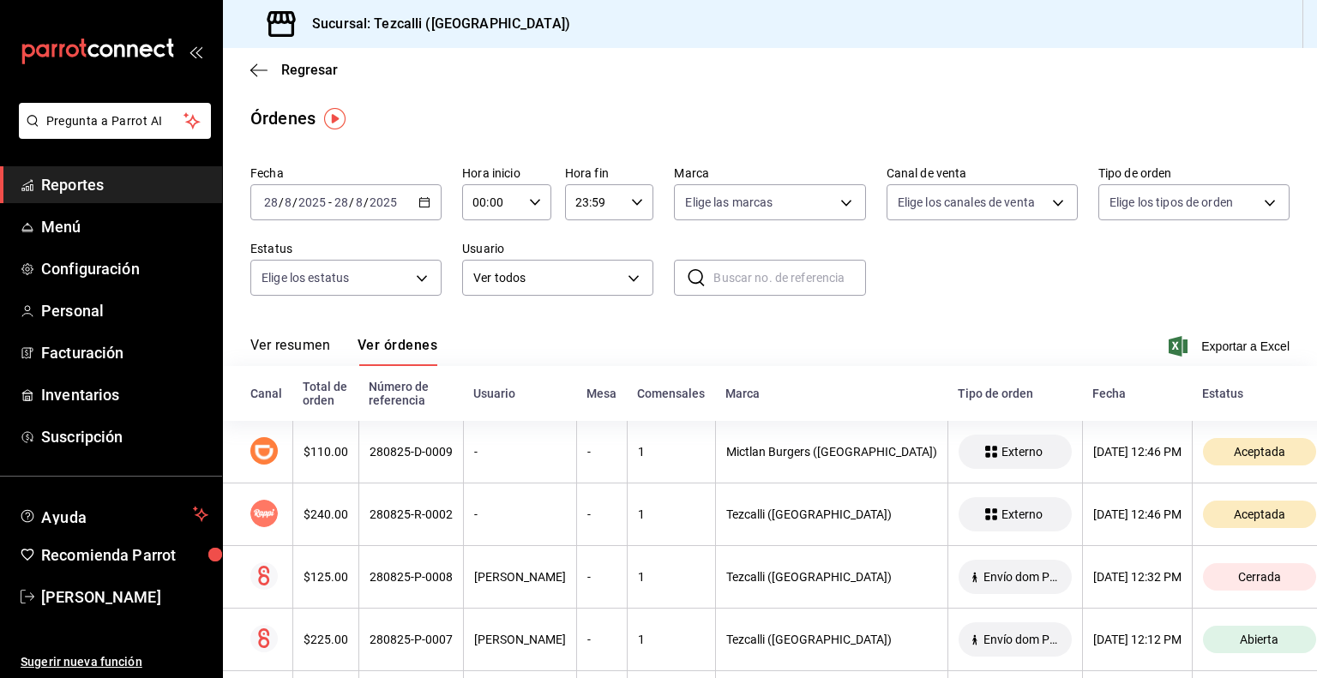
click at [315, 349] on button "Ver resumen" at bounding box center [290, 351] width 80 height 29
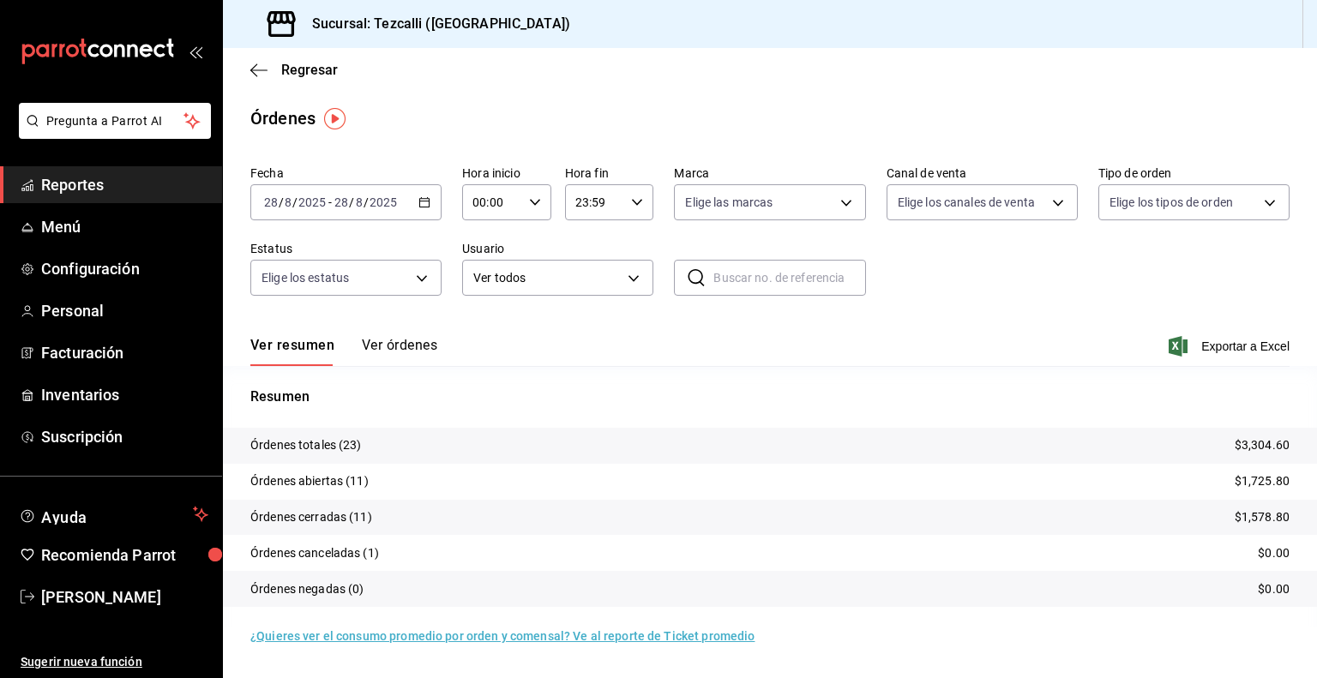
click at [374, 353] on button "Ver órdenes" at bounding box center [399, 351] width 75 height 29
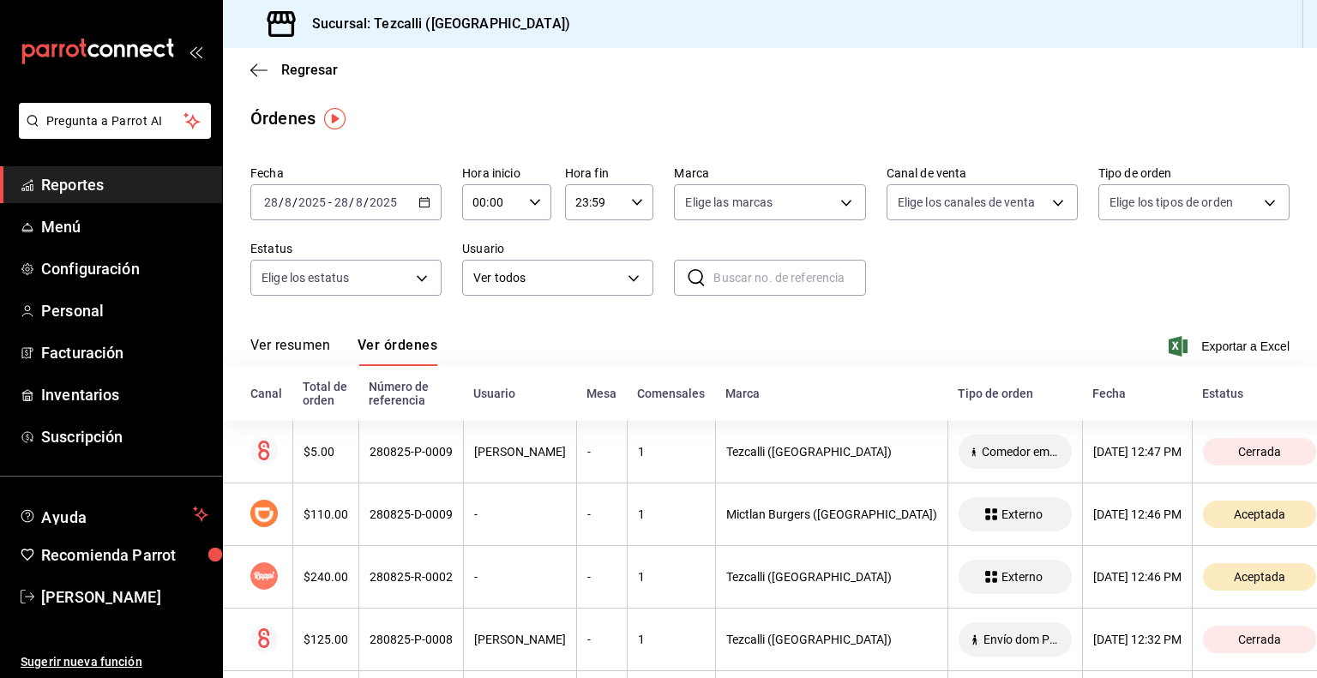
click at [363, 306] on div "Fecha [DATE] [DATE] - [DATE] [DATE] Hora inicio 00:00 Hora inicio Hora fin 23:5…" at bounding box center [769, 238] width 1039 height 158
click at [295, 350] on button "Ver resumen" at bounding box center [290, 351] width 80 height 29
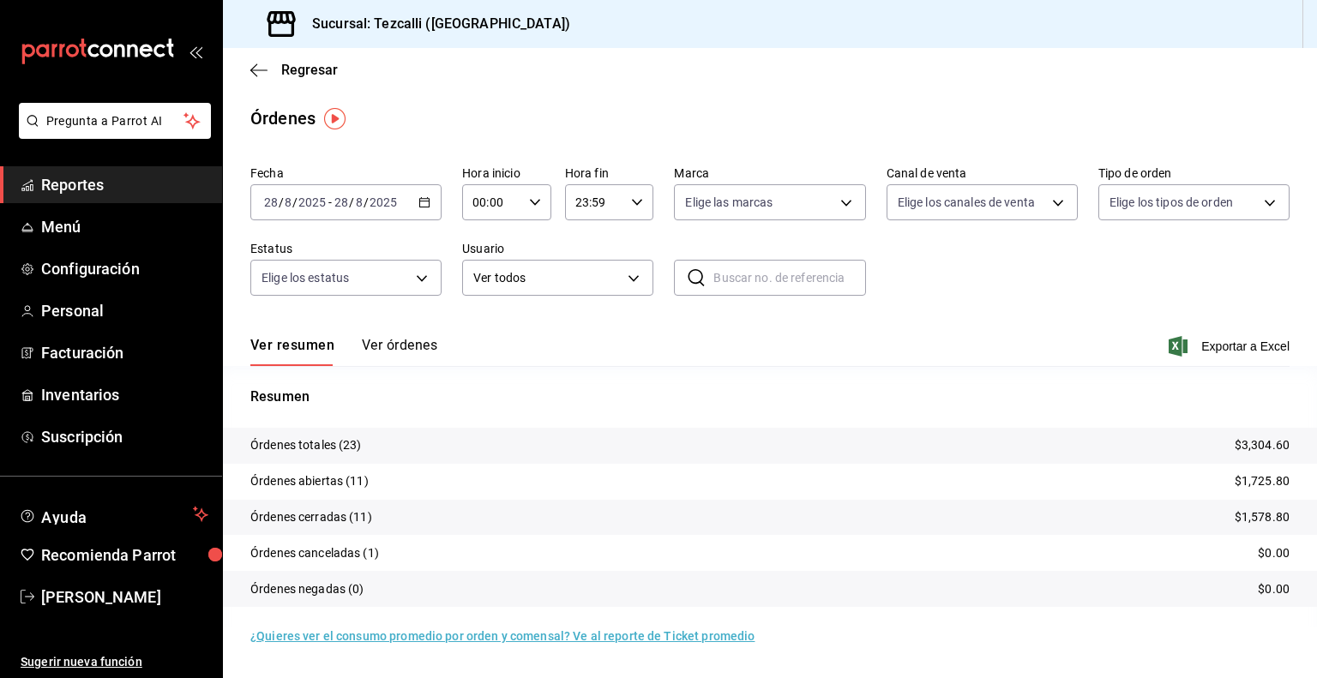
click at [406, 357] on button "Ver órdenes" at bounding box center [399, 351] width 75 height 29
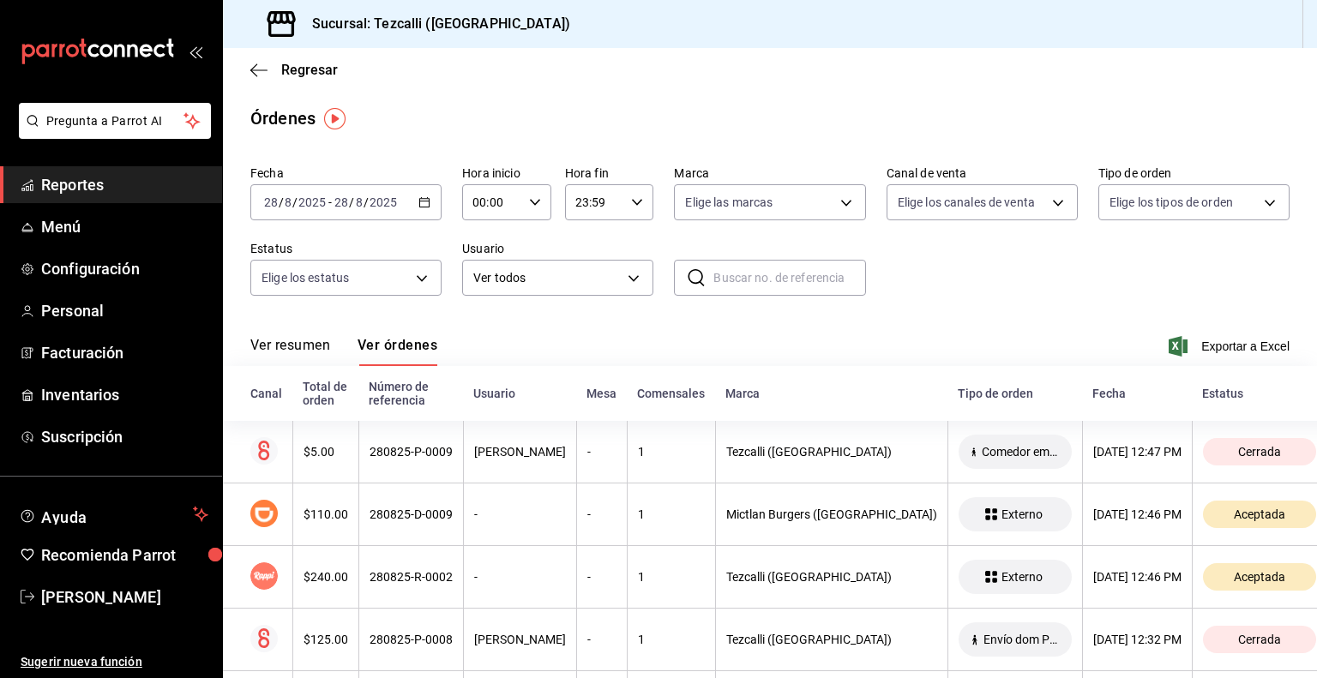
click at [292, 347] on button "Ver resumen" at bounding box center [290, 351] width 80 height 29
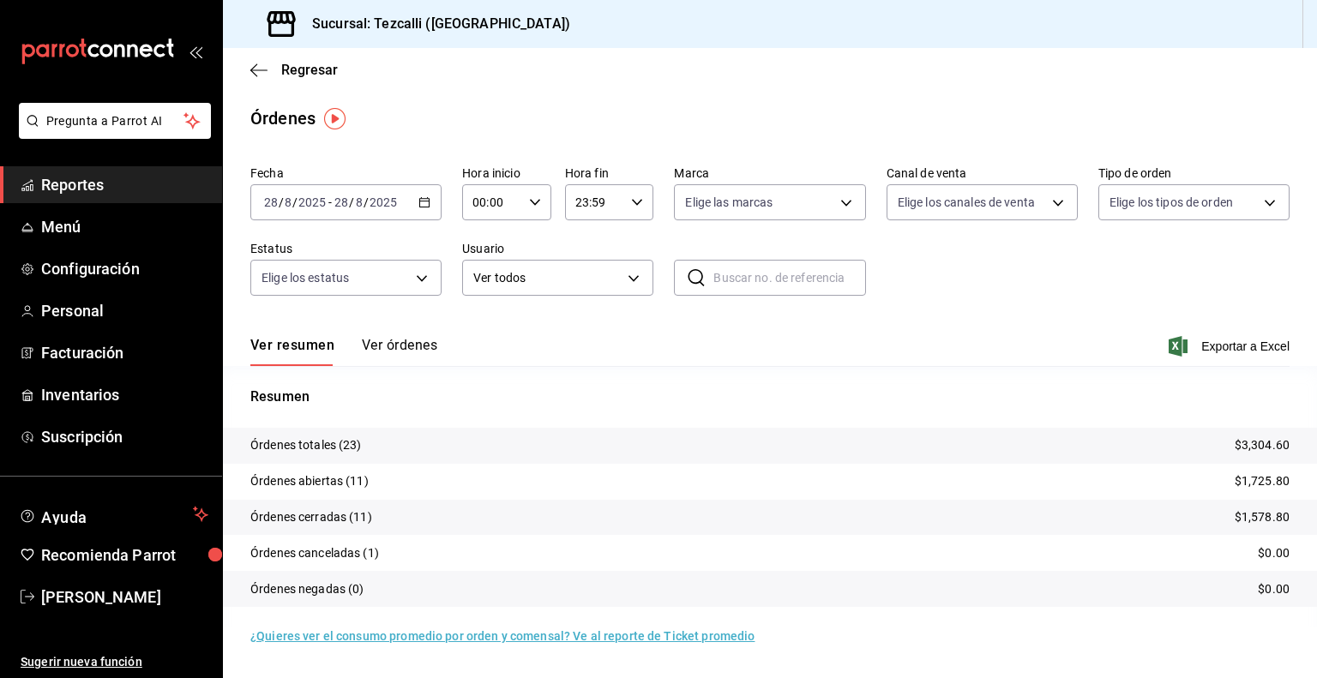
click at [384, 345] on button "Ver órdenes" at bounding box center [399, 351] width 75 height 29
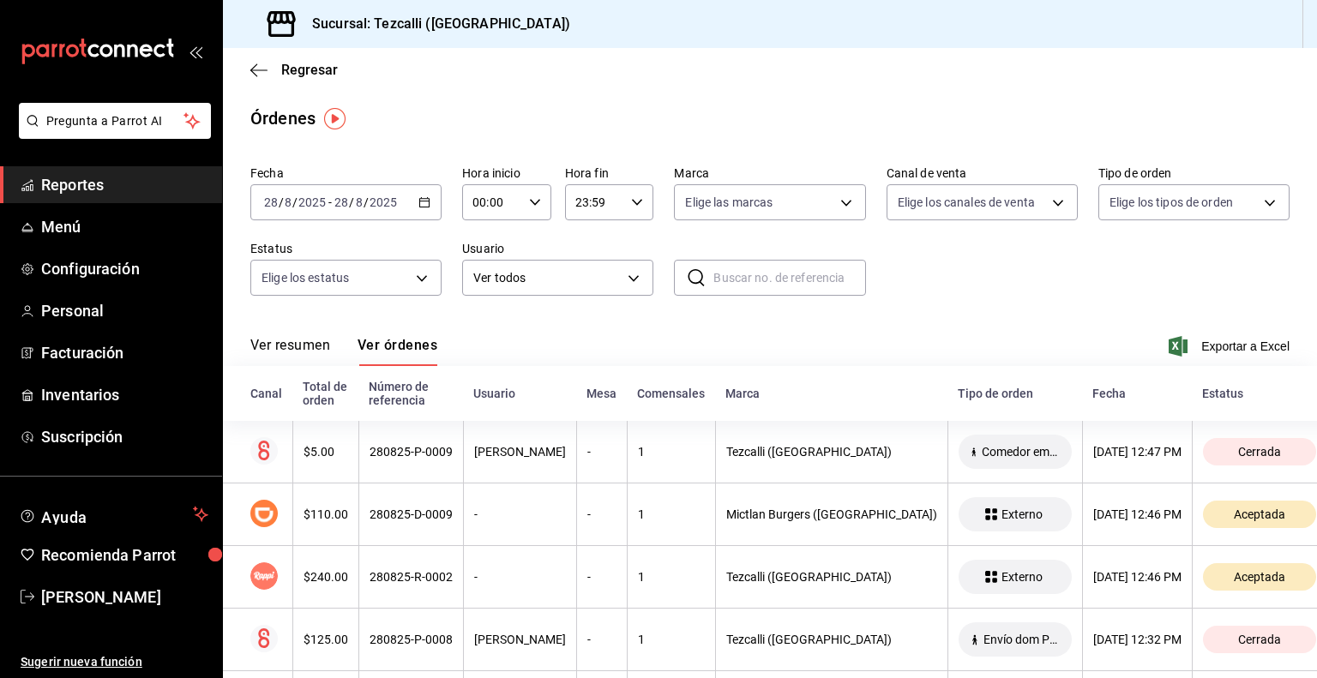
click at [310, 345] on button "Ver resumen" at bounding box center [290, 351] width 80 height 29
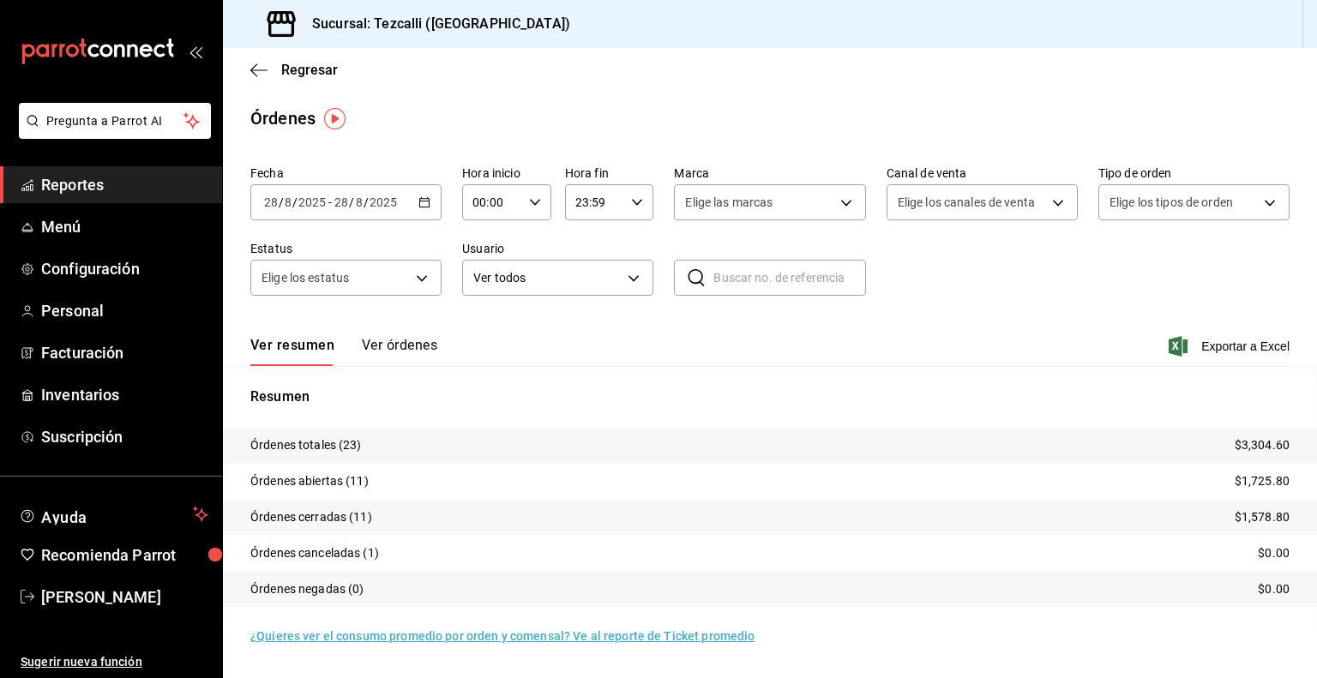
click at [397, 343] on button "Ver órdenes" at bounding box center [399, 351] width 75 height 29
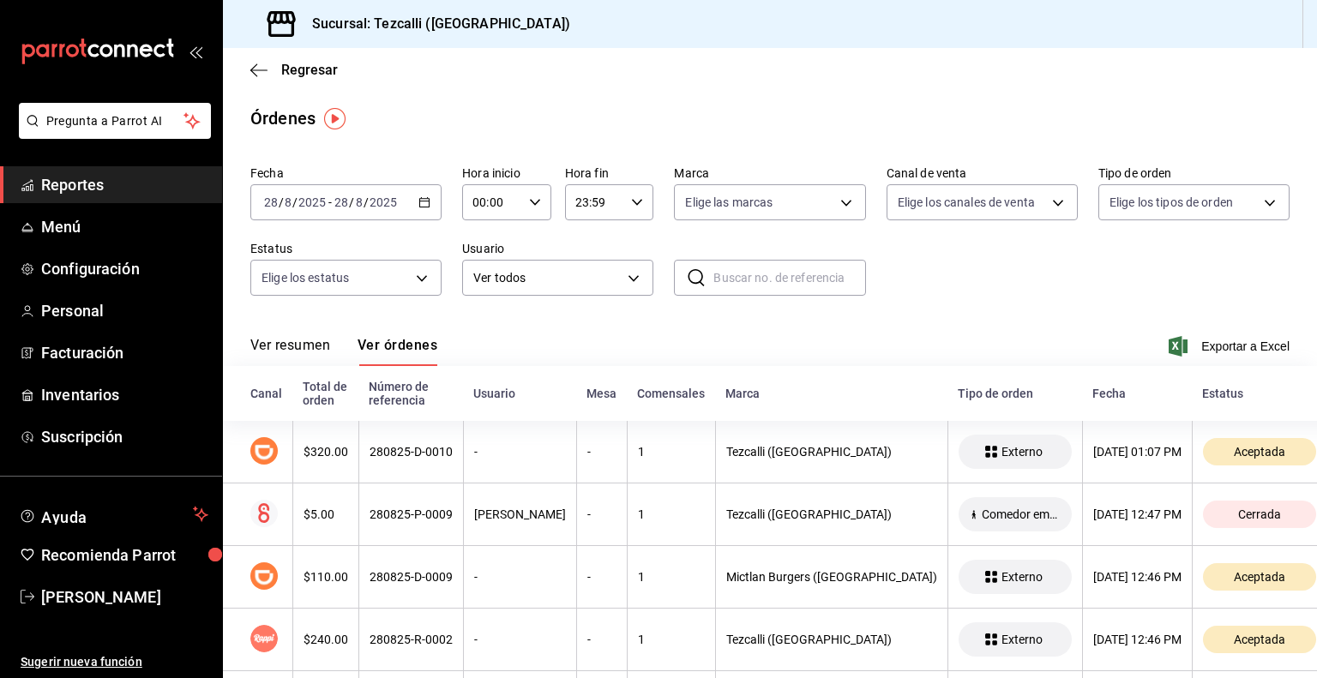
click at [322, 348] on button "Ver resumen" at bounding box center [290, 351] width 80 height 29
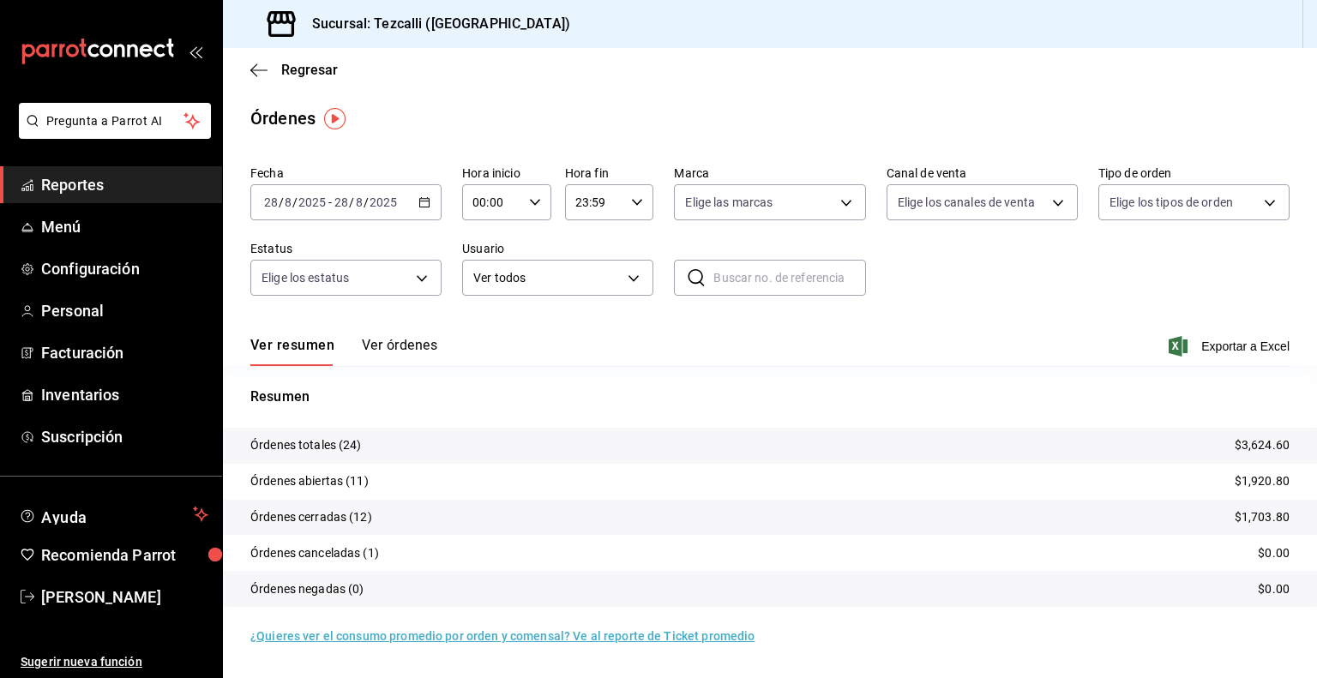
click at [402, 335] on div "Ver resumen Ver órdenes Exportar a Excel" at bounding box center [769, 341] width 1039 height 50
click at [402, 341] on button "Ver órdenes" at bounding box center [399, 351] width 75 height 29
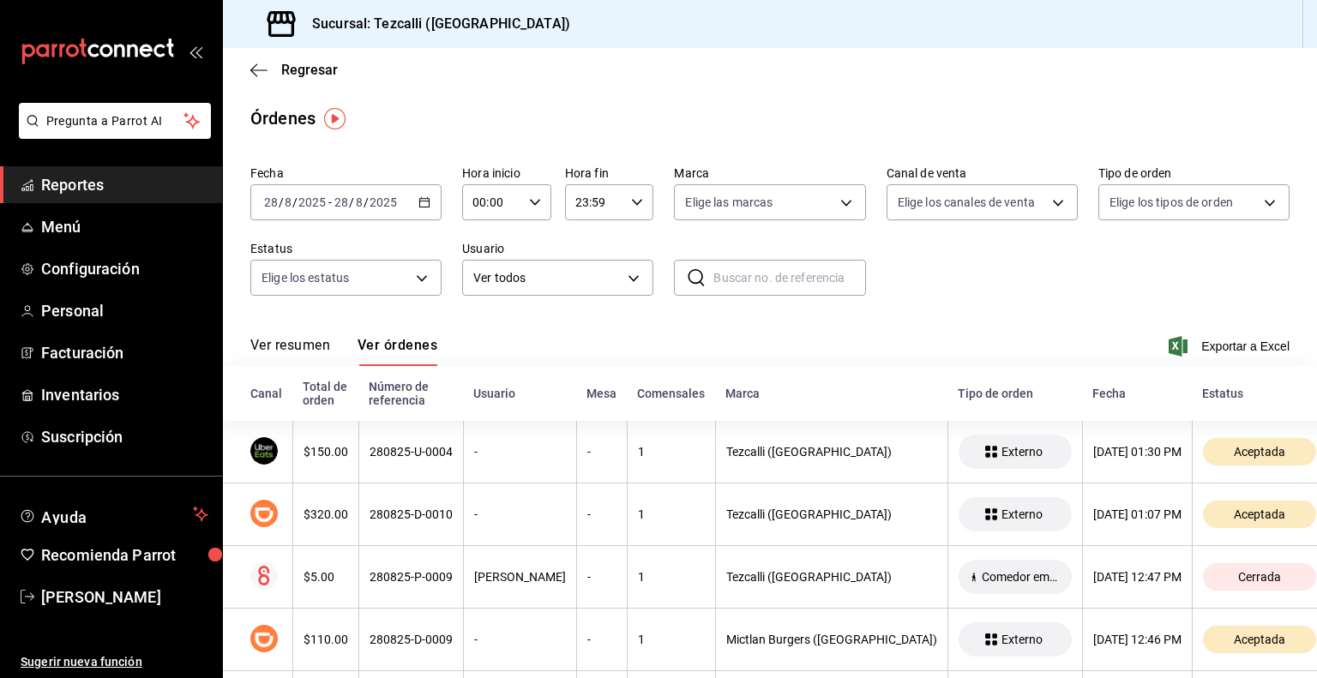
click at [308, 348] on button "Ver resumen" at bounding box center [290, 351] width 80 height 29
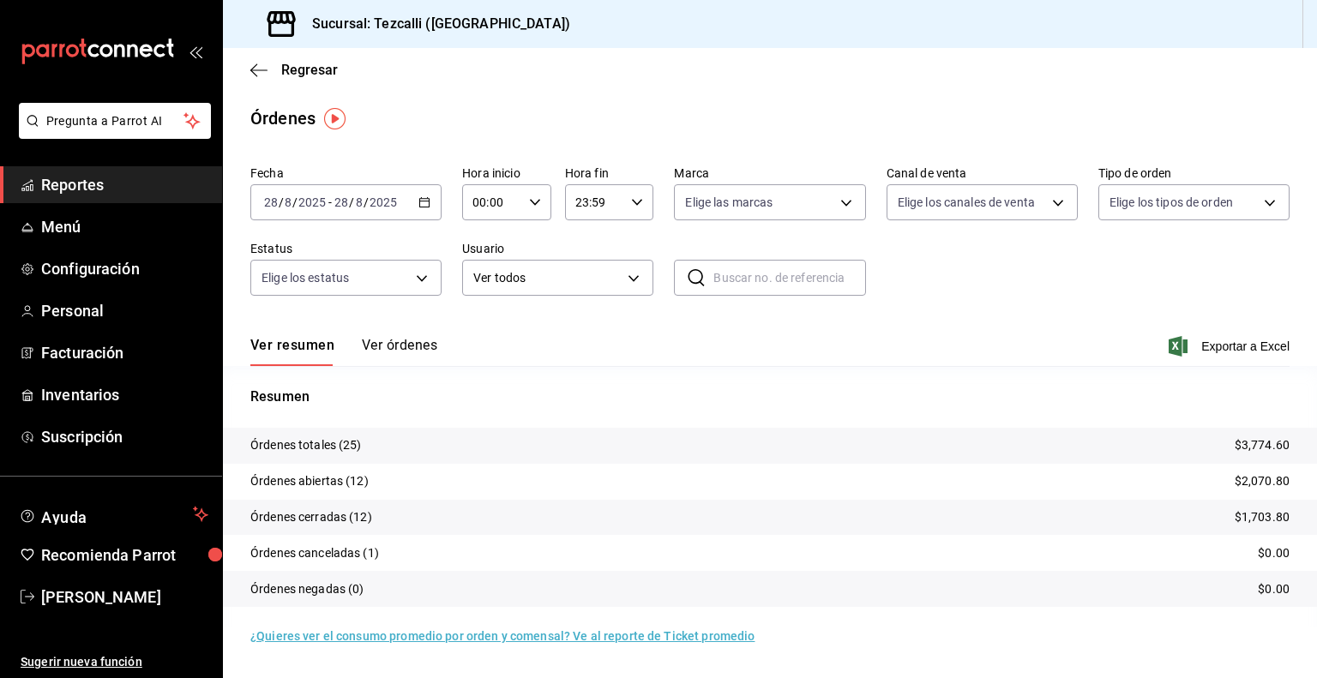
click at [375, 352] on button "Ver órdenes" at bounding box center [399, 351] width 75 height 29
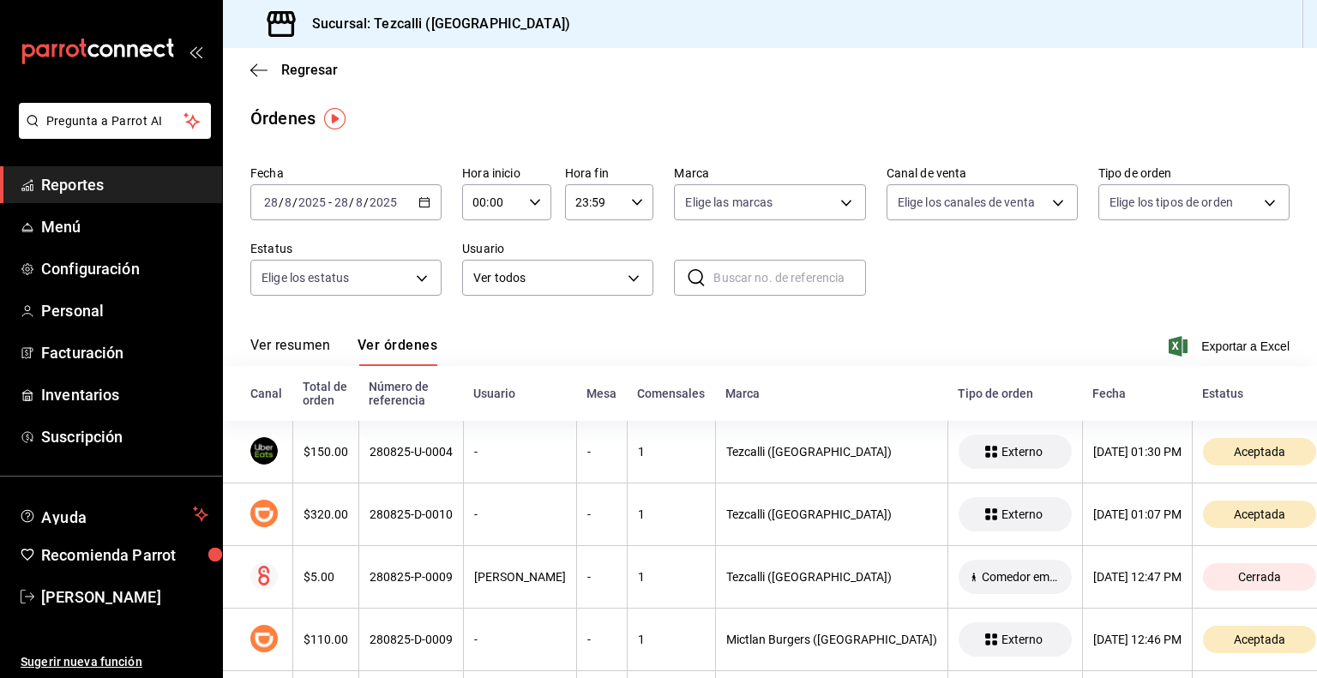
click at [315, 340] on button "Ver resumen" at bounding box center [290, 351] width 80 height 29
